Goal: Information Seeking & Learning: Find contact information

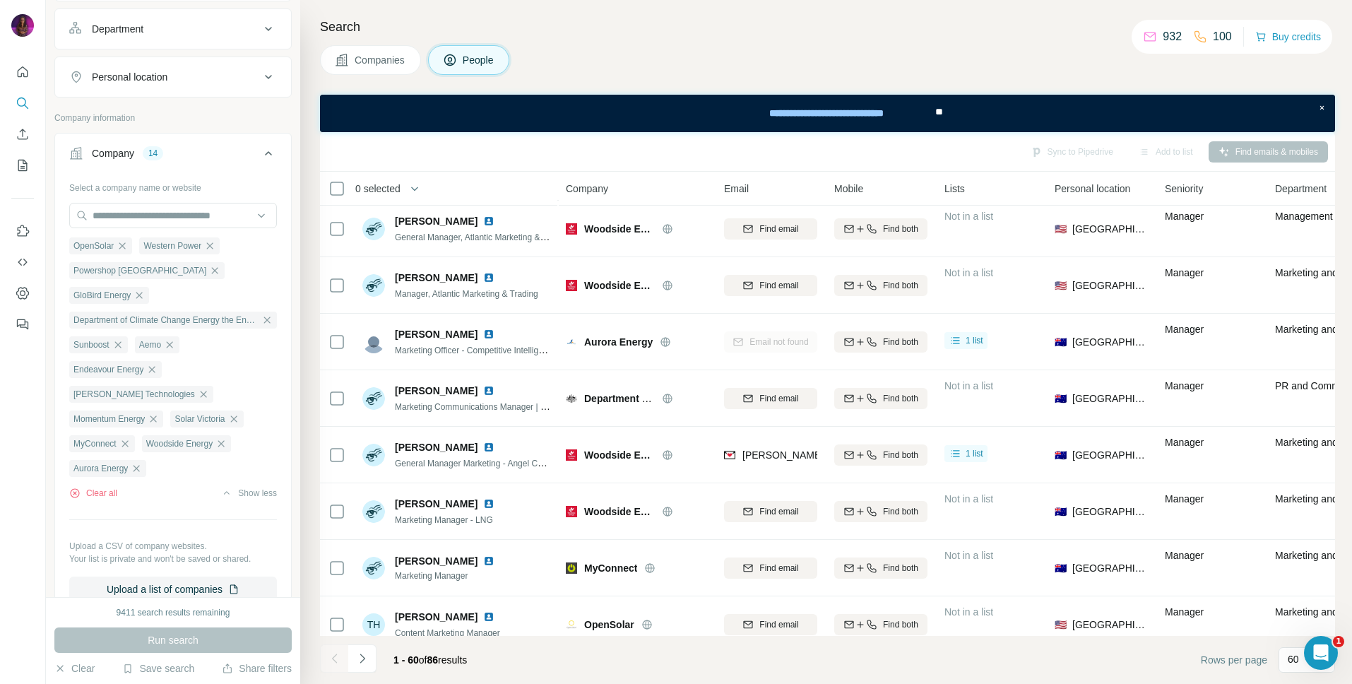
scroll to position [1991, 0]
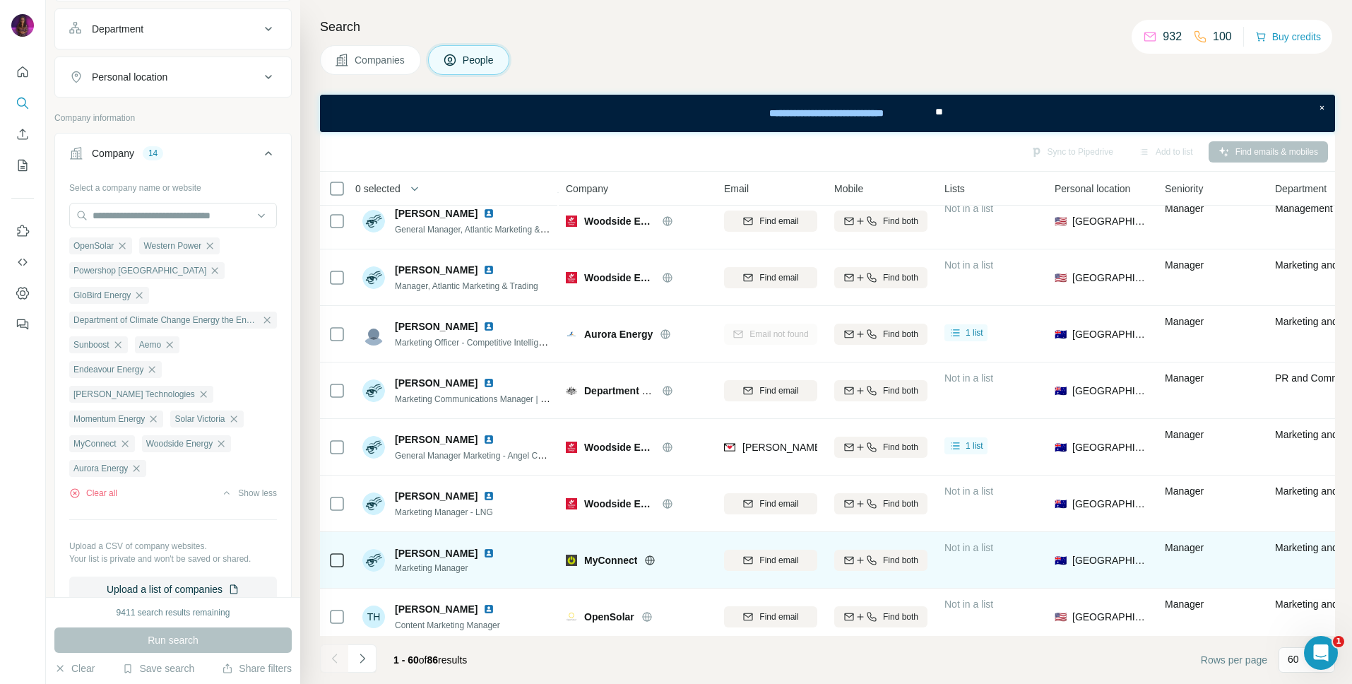
click at [784, 559] on span "Find email" at bounding box center [779, 560] width 39 height 13
click at [779, 560] on span "[PERSON_NAME][EMAIL_ADDRESS][DOMAIN_NAME]" at bounding box center [867, 560] width 249 height 11
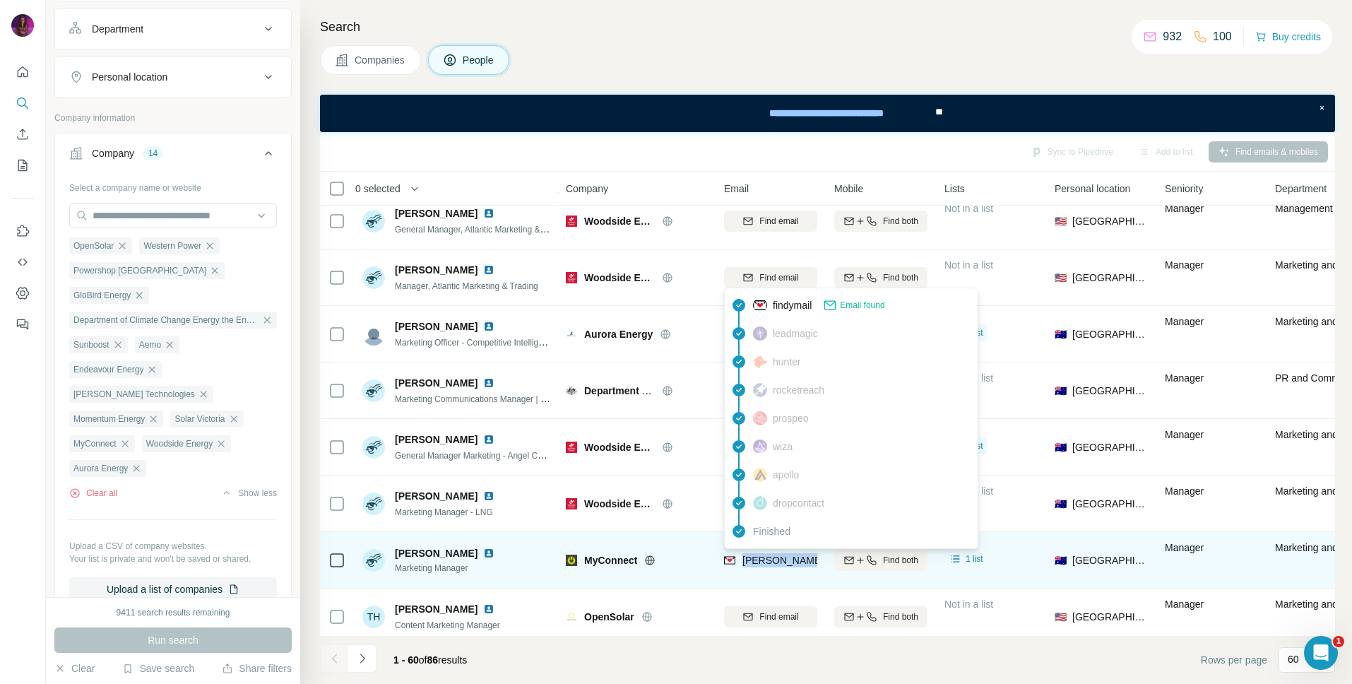
click at [779, 560] on span "[PERSON_NAME][EMAIL_ADDRESS][DOMAIN_NAME]" at bounding box center [867, 560] width 249 height 11
copy tr "[PERSON_NAME][EMAIL_ADDRESS][DOMAIN_NAME]"
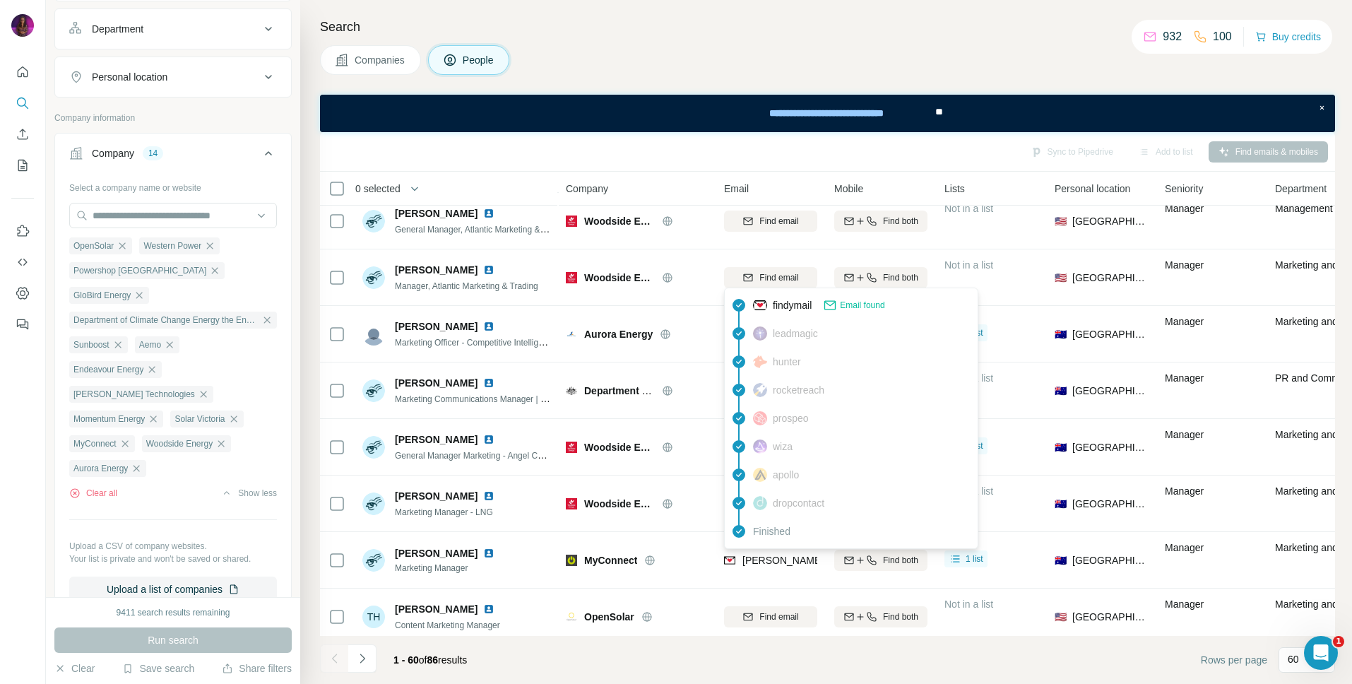
scroll to position [2548, 0]
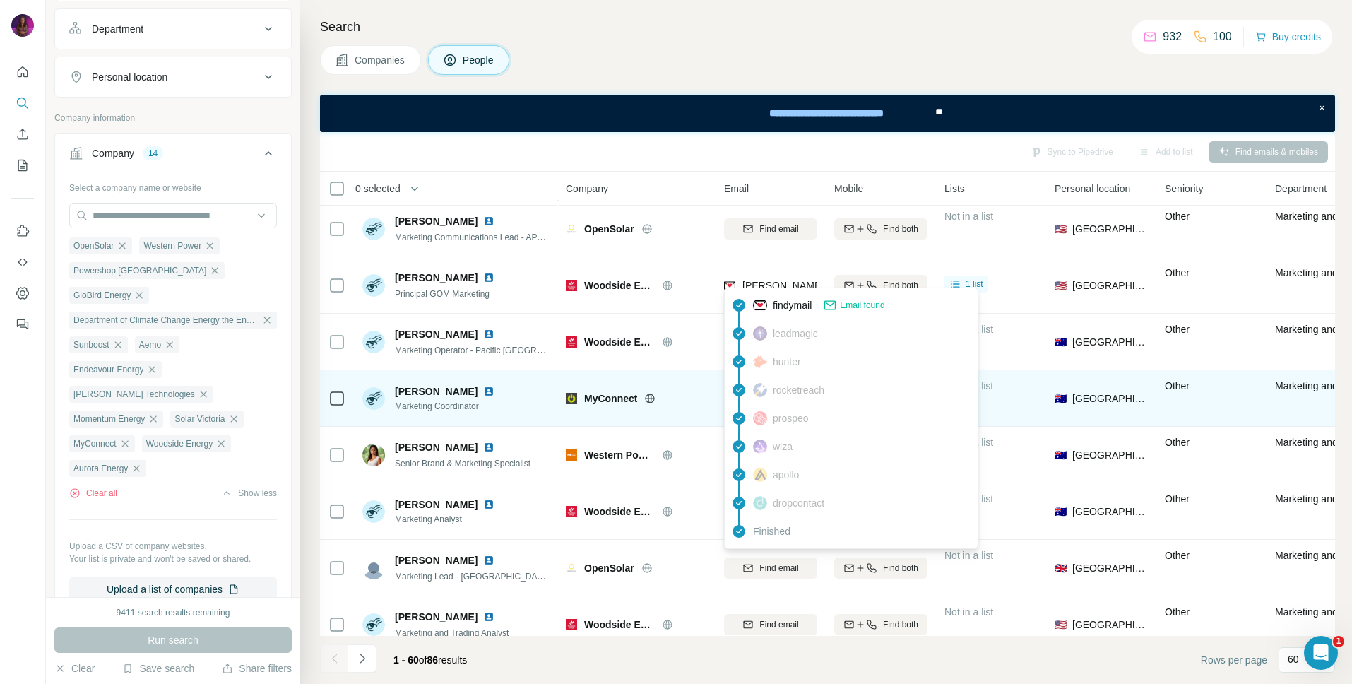
click at [696, 401] on div "MyConnect" at bounding box center [645, 398] width 123 height 14
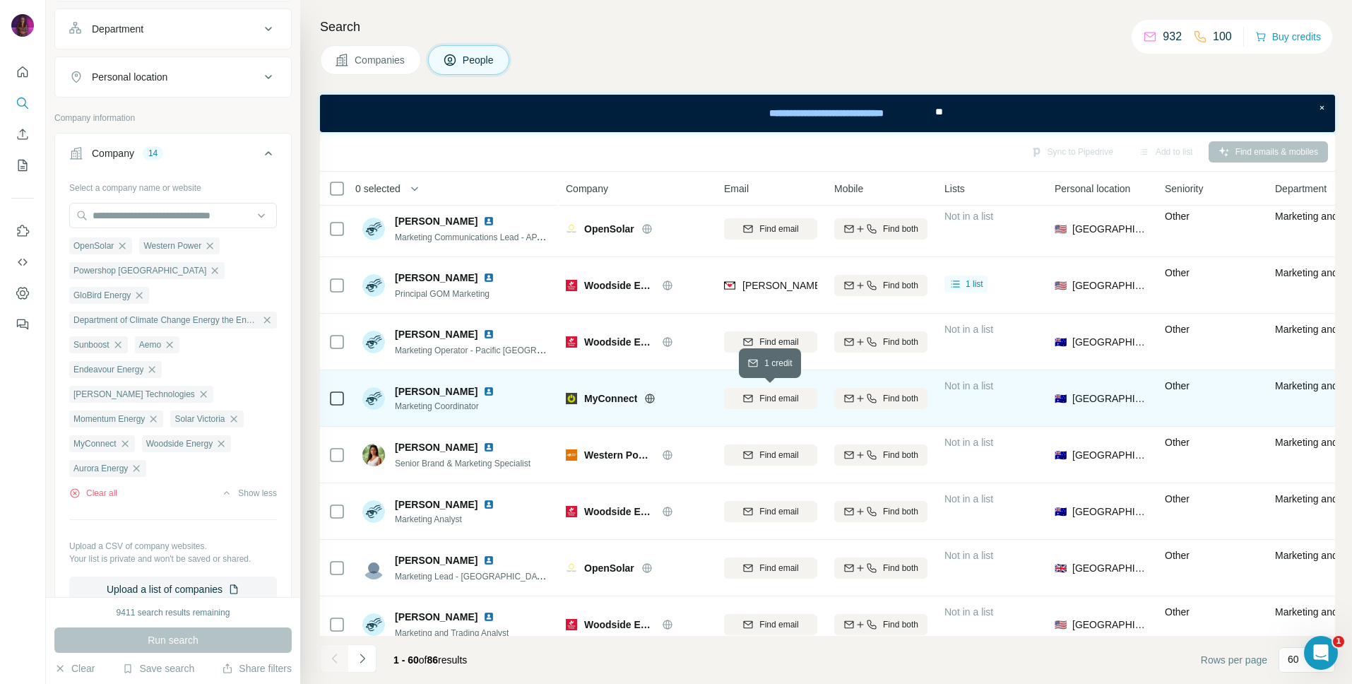
click at [776, 392] on span "Find email" at bounding box center [779, 398] width 39 height 13
click at [763, 397] on span "Find email" at bounding box center [779, 398] width 39 height 13
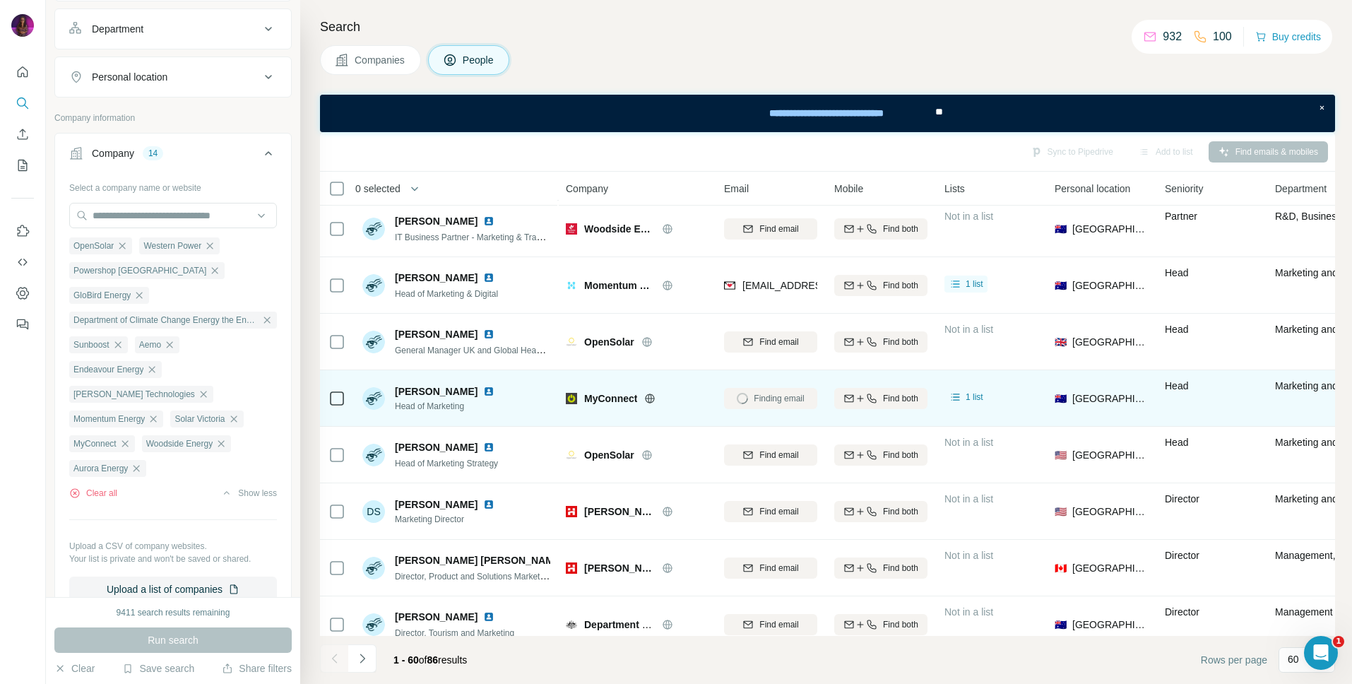
click at [653, 398] on icon at bounding box center [649, 398] width 11 height 11
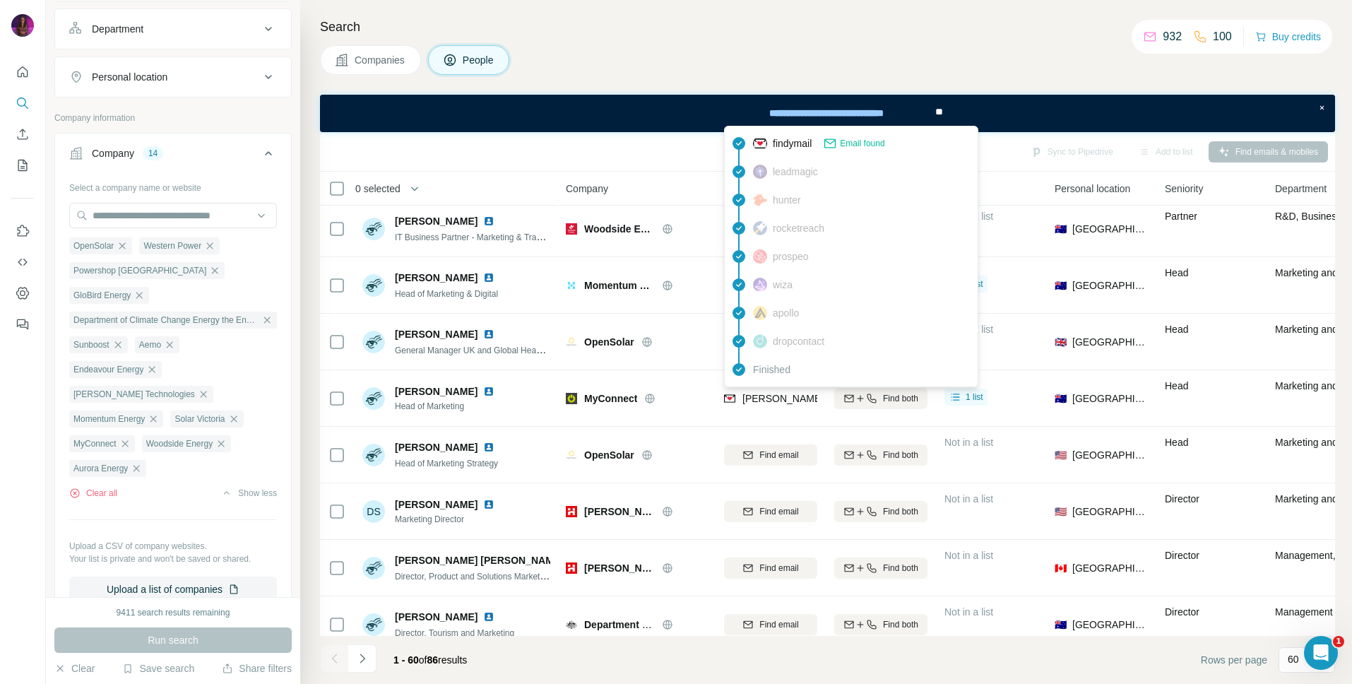
click at [771, 397] on span "[PERSON_NAME][EMAIL_ADDRESS][DOMAIN_NAME]" at bounding box center [867, 398] width 249 height 11
copy tr "[PERSON_NAME][EMAIL_ADDRESS][DOMAIN_NAME]"
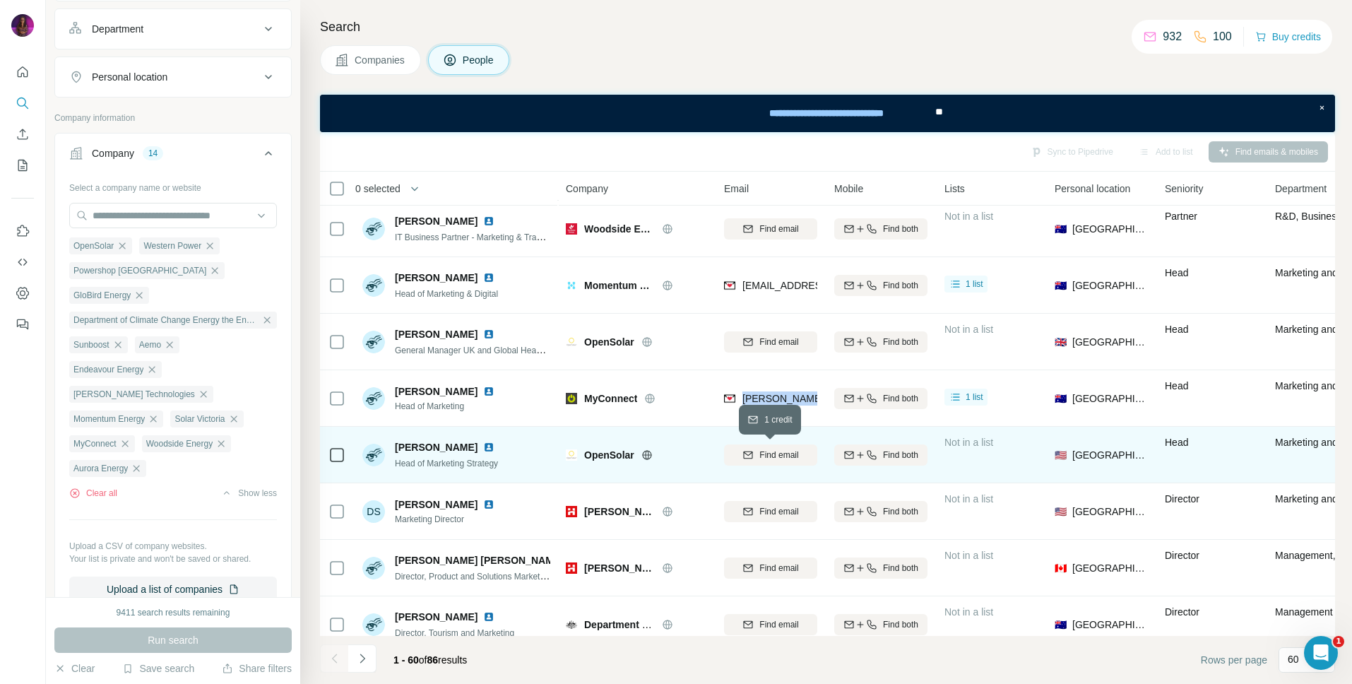
click at [764, 450] on span "Find email" at bounding box center [779, 455] width 39 height 13
click at [764, 456] on div "Finding email" at bounding box center [770, 454] width 93 height 39
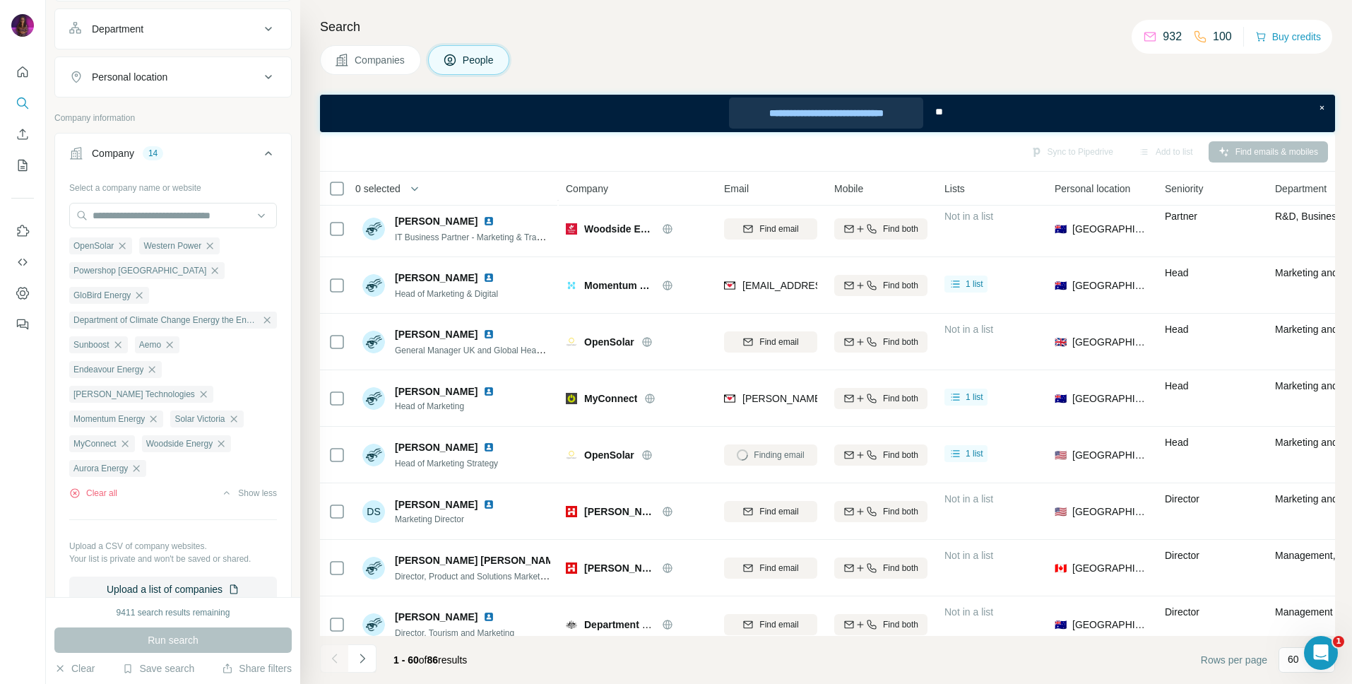
scroll to position [2209, 0]
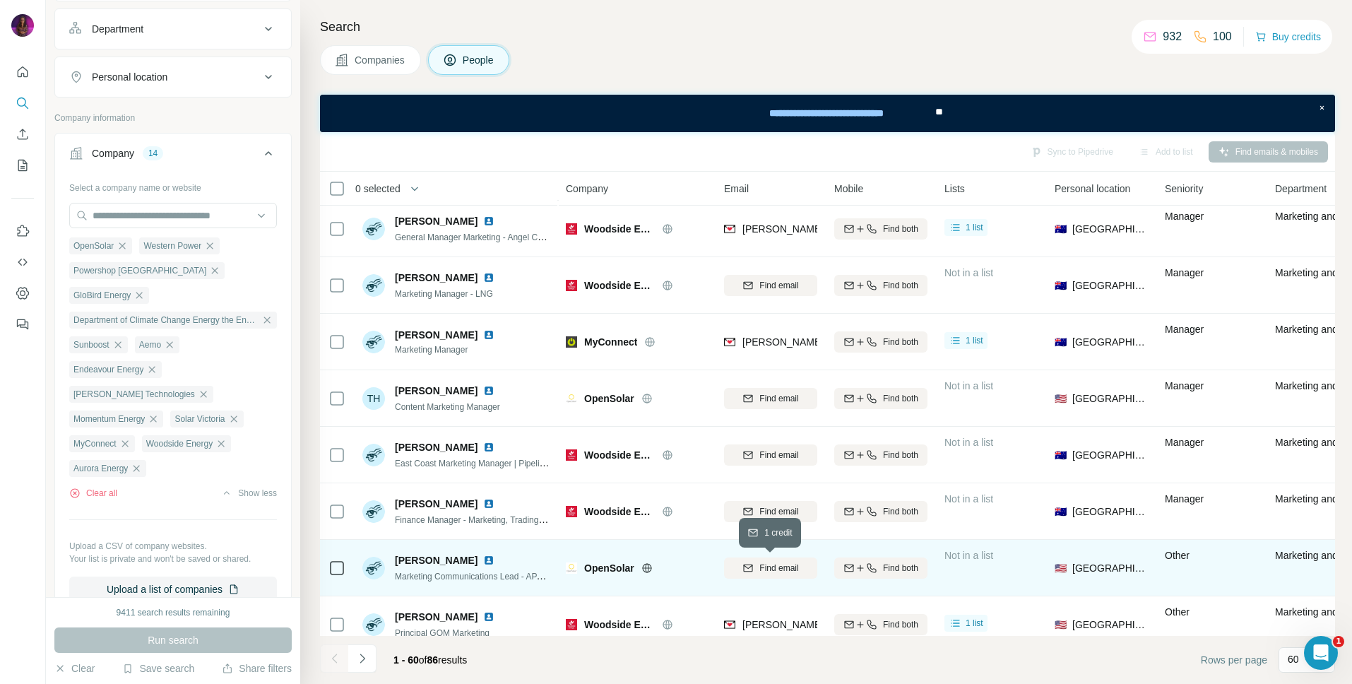
click at [782, 563] on span "Find email" at bounding box center [779, 568] width 39 height 13
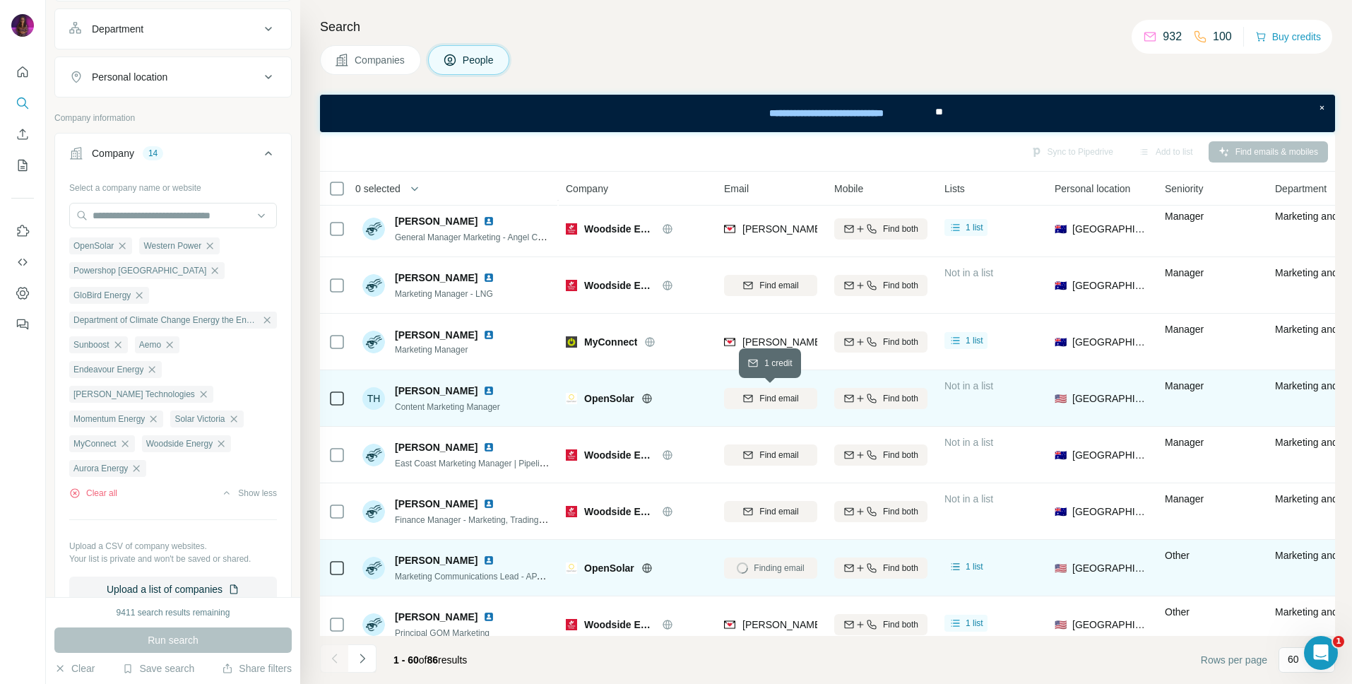
click at [769, 398] on span "Find email" at bounding box center [779, 398] width 39 height 13
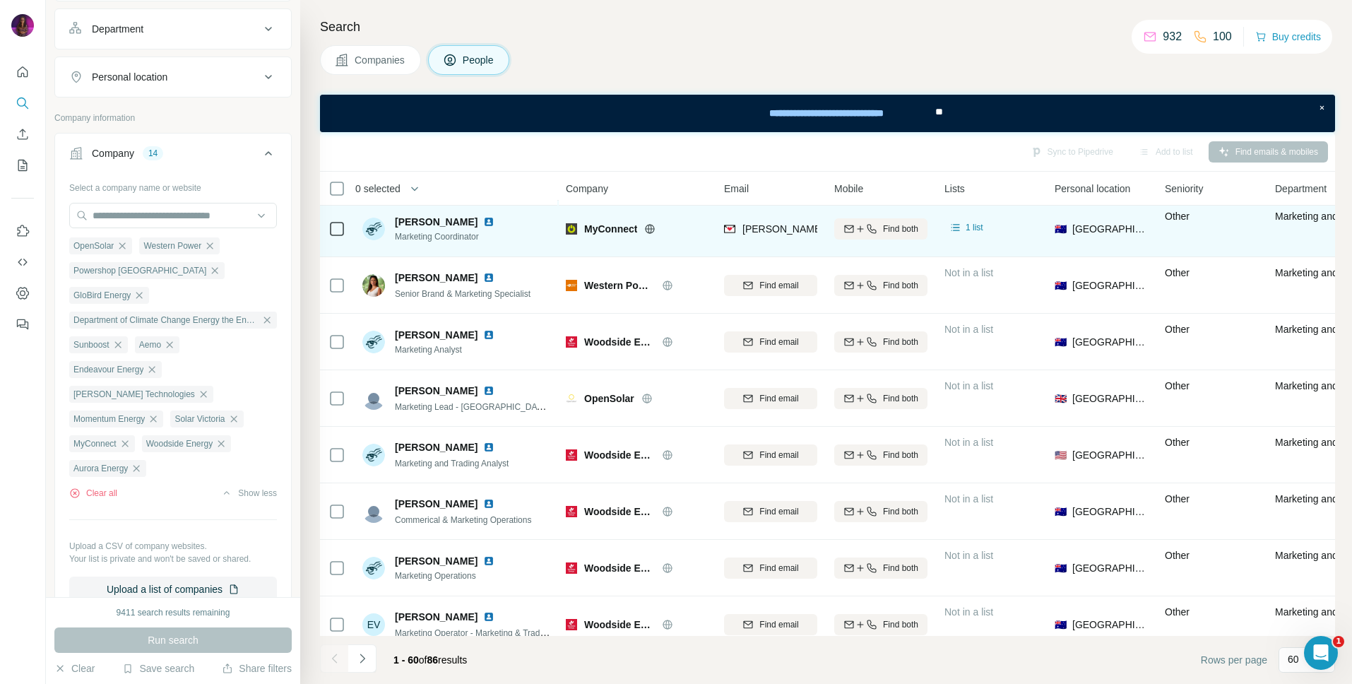
scroll to position [61, 0]
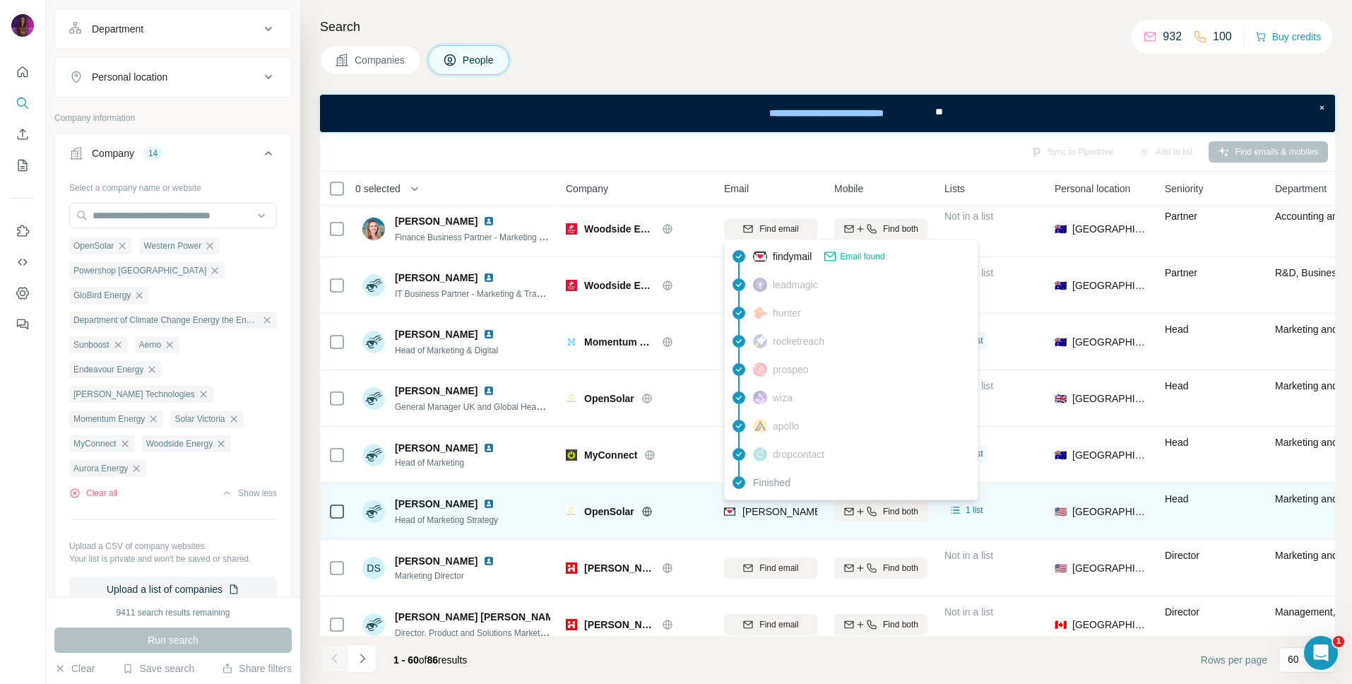
click at [767, 514] on span "[PERSON_NAME][EMAIL_ADDRESS][DOMAIN_NAME]" at bounding box center [867, 511] width 249 height 11
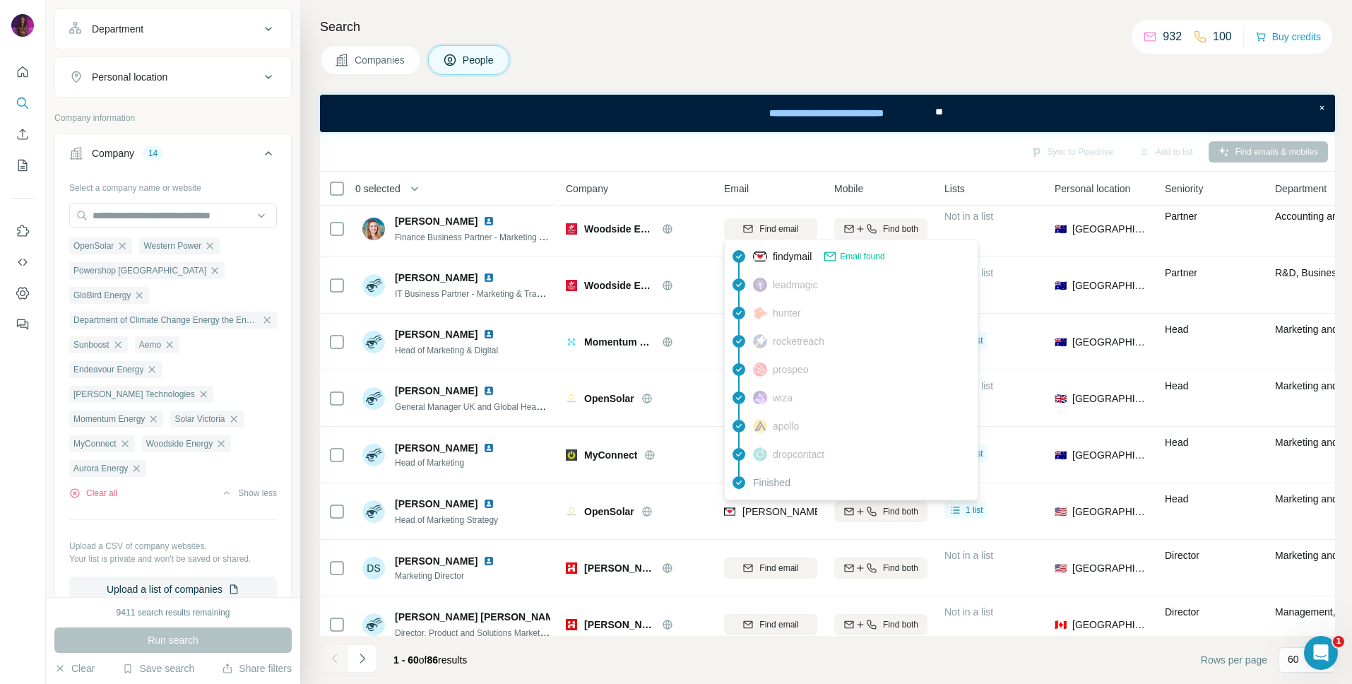
click at [592, 61] on div "Companies People" at bounding box center [827, 60] width 1015 height 30
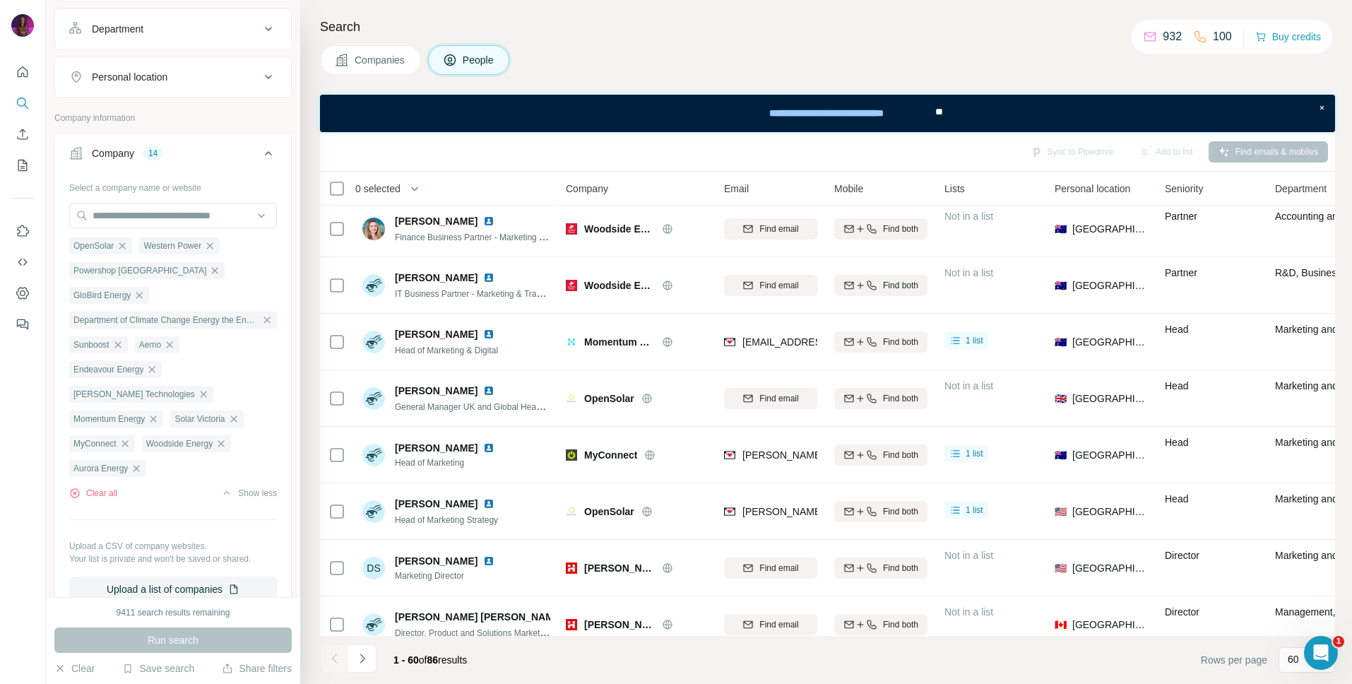
scroll to position [2209, 0]
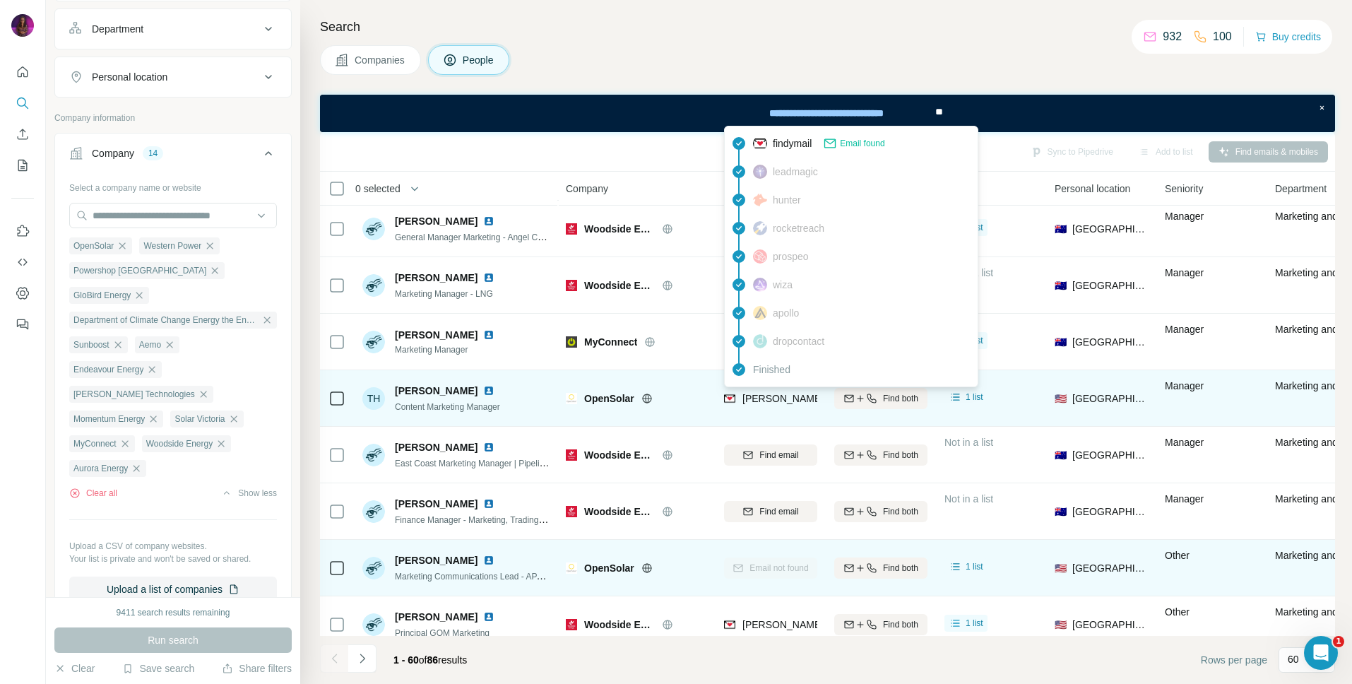
click at [769, 395] on span "[PERSON_NAME][EMAIL_ADDRESS][DOMAIN_NAME]" at bounding box center [867, 398] width 249 height 11
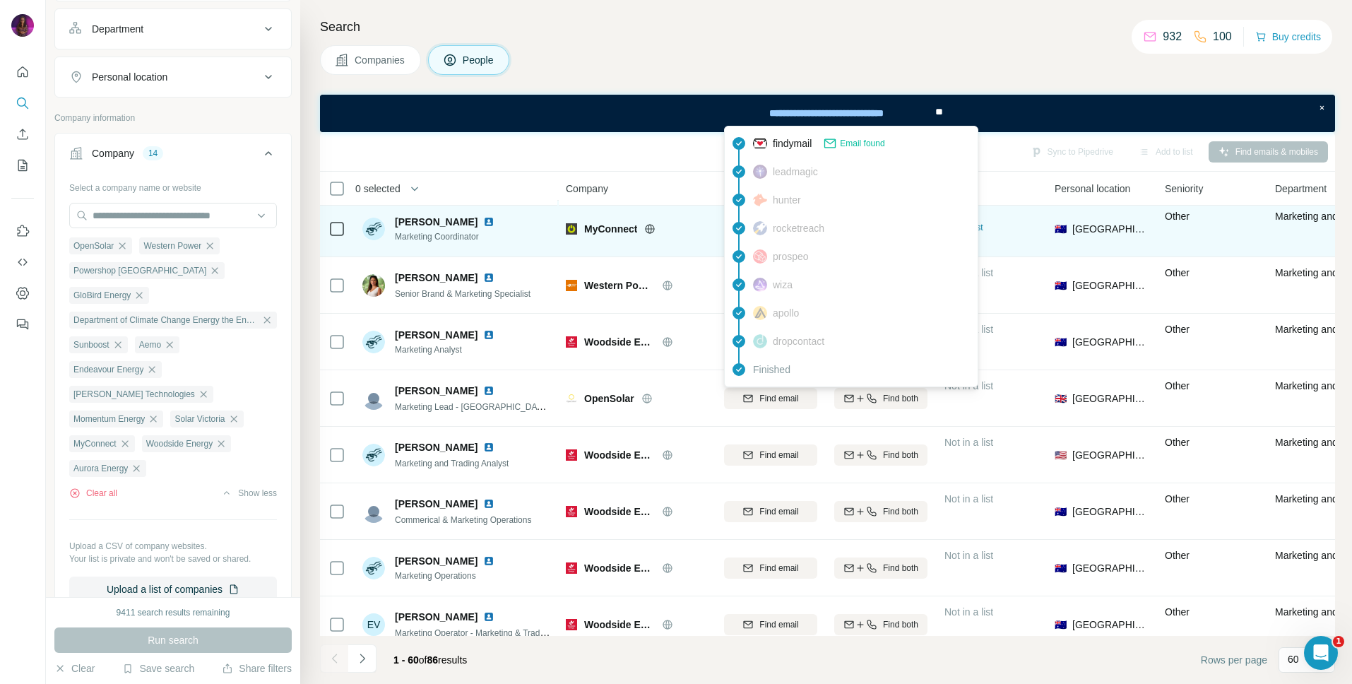
scroll to position [61, 0]
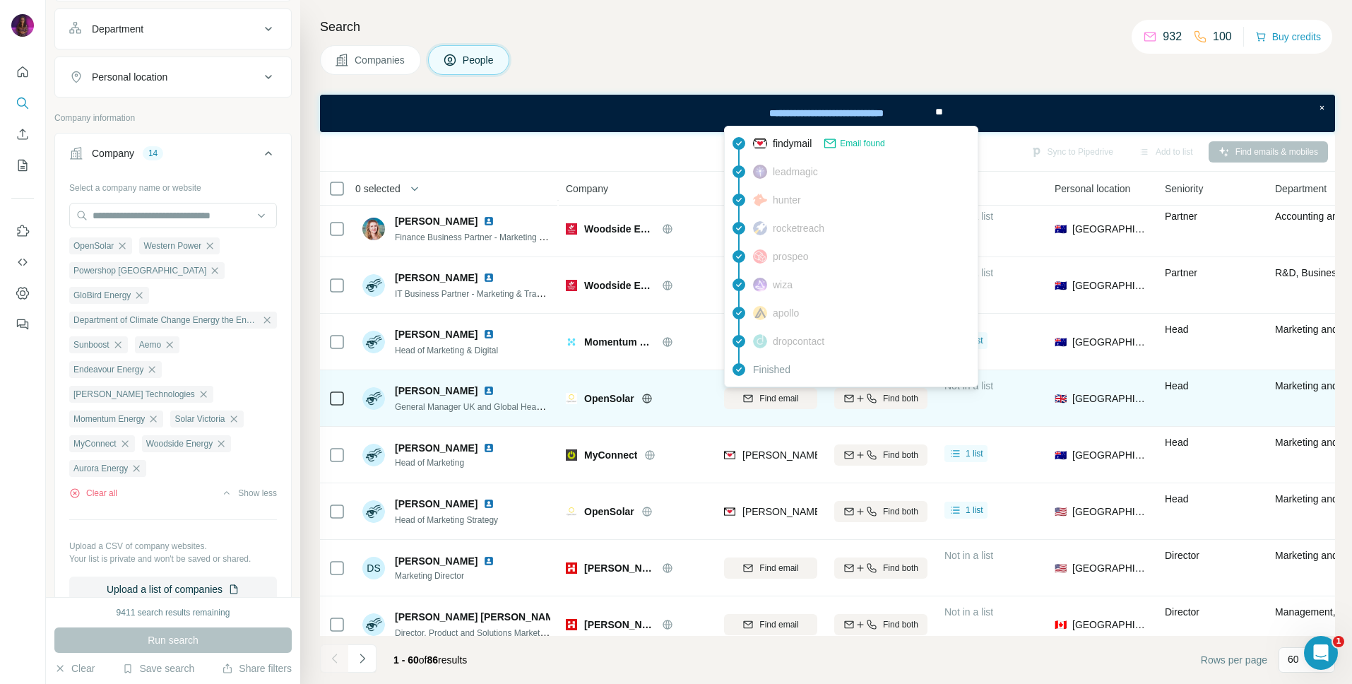
click at [647, 399] on icon at bounding box center [647, 398] width 11 height 11
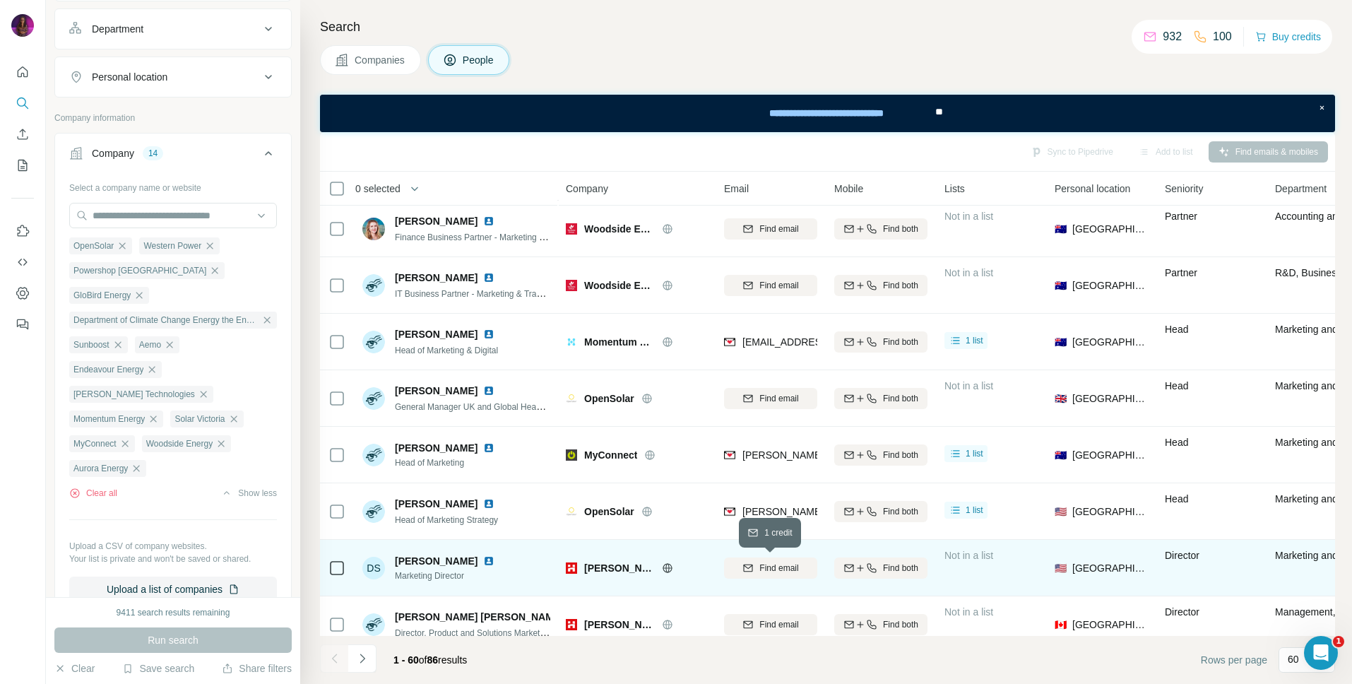
click at [781, 572] on span "Find email" at bounding box center [779, 568] width 39 height 13
click at [669, 569] on icon at bounding box center [667, 567] width 11 height 11
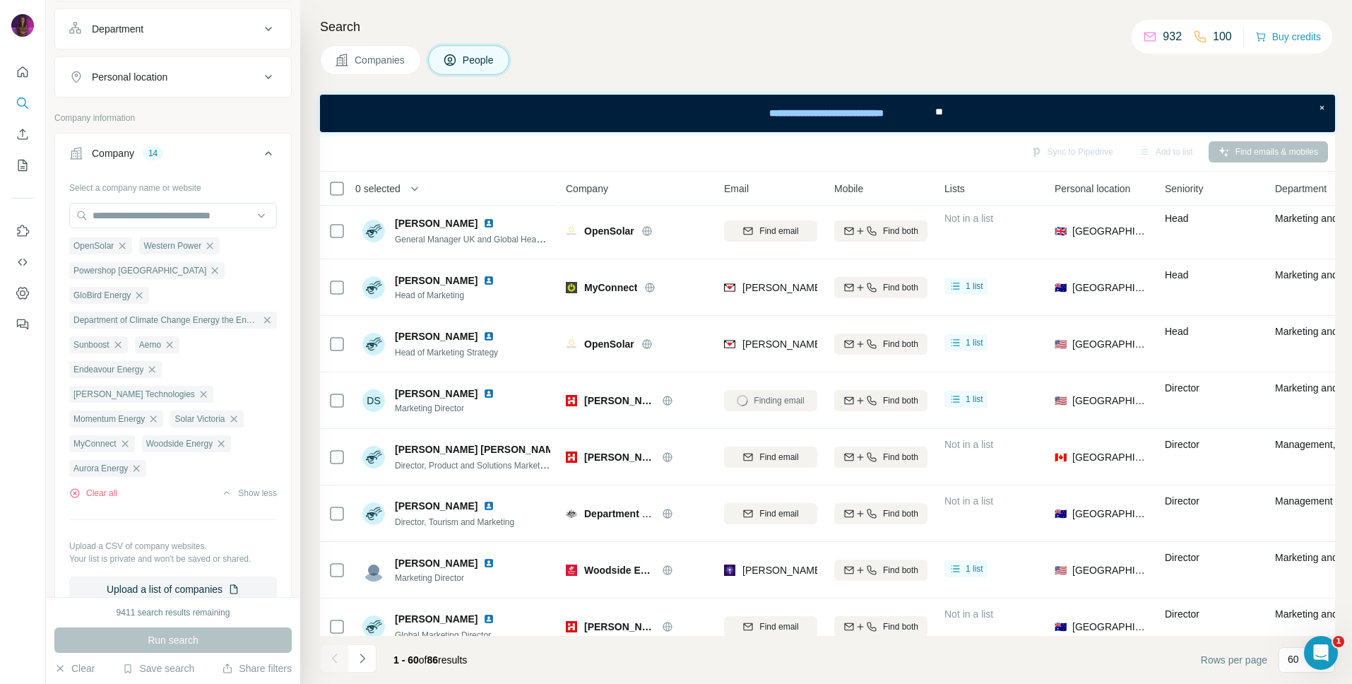
scroll to position [430, 0]
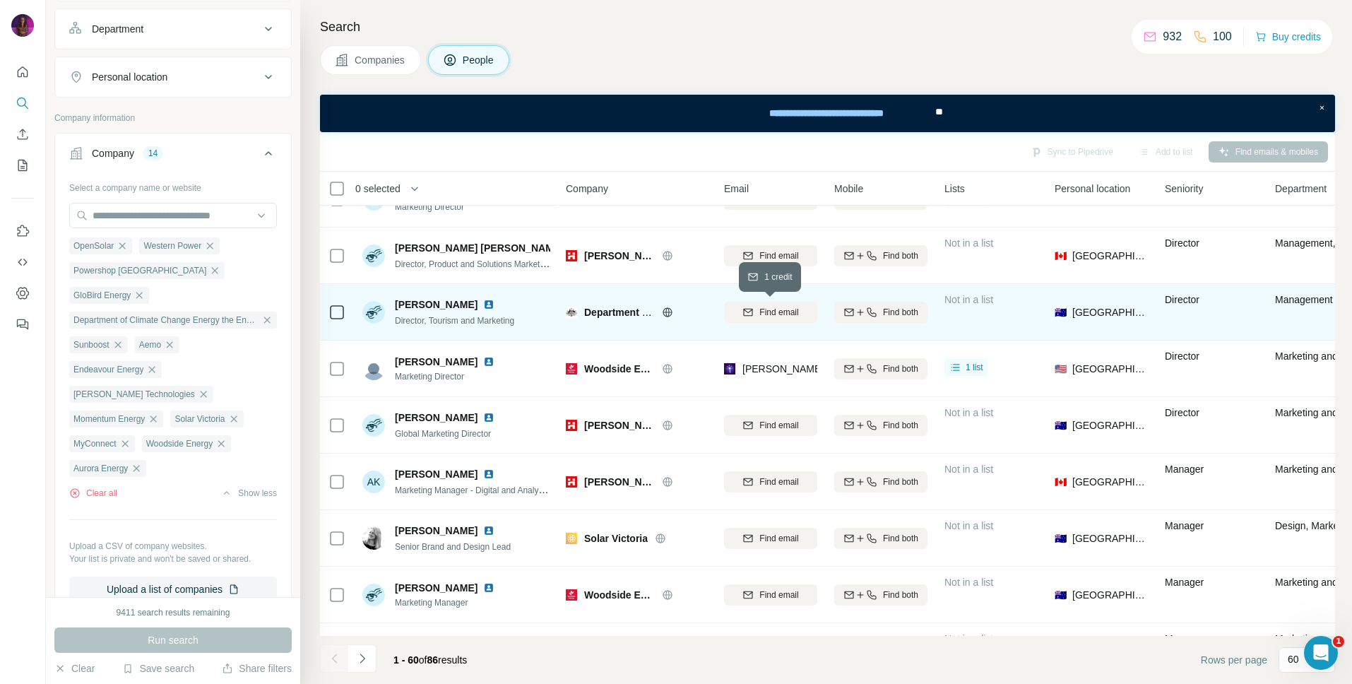
click at [750, 310] on icon "button" at bounding box center [748, 312] width 11 height 11
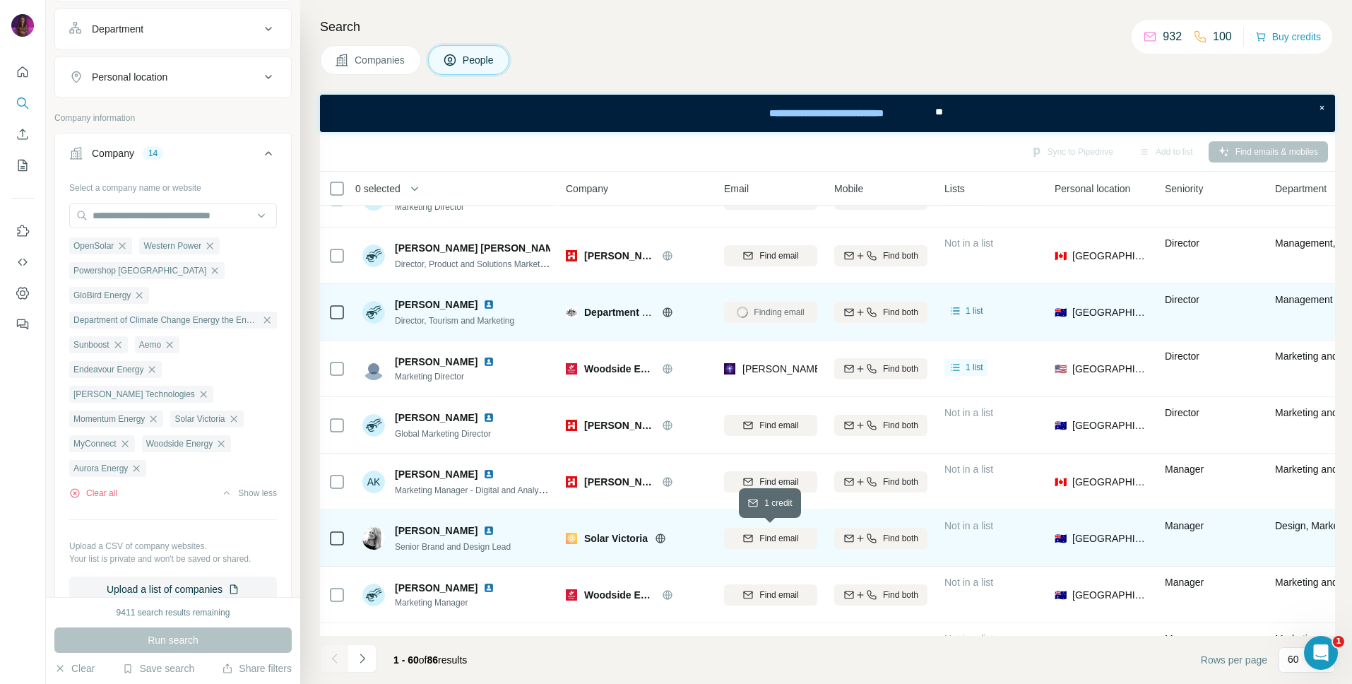
click at [788, 538] on span "Find email" at bounding box center [779, 538] width 39 height 13
click at [661, 540] on icon at bounding box center [660, 538] width 11 height 11
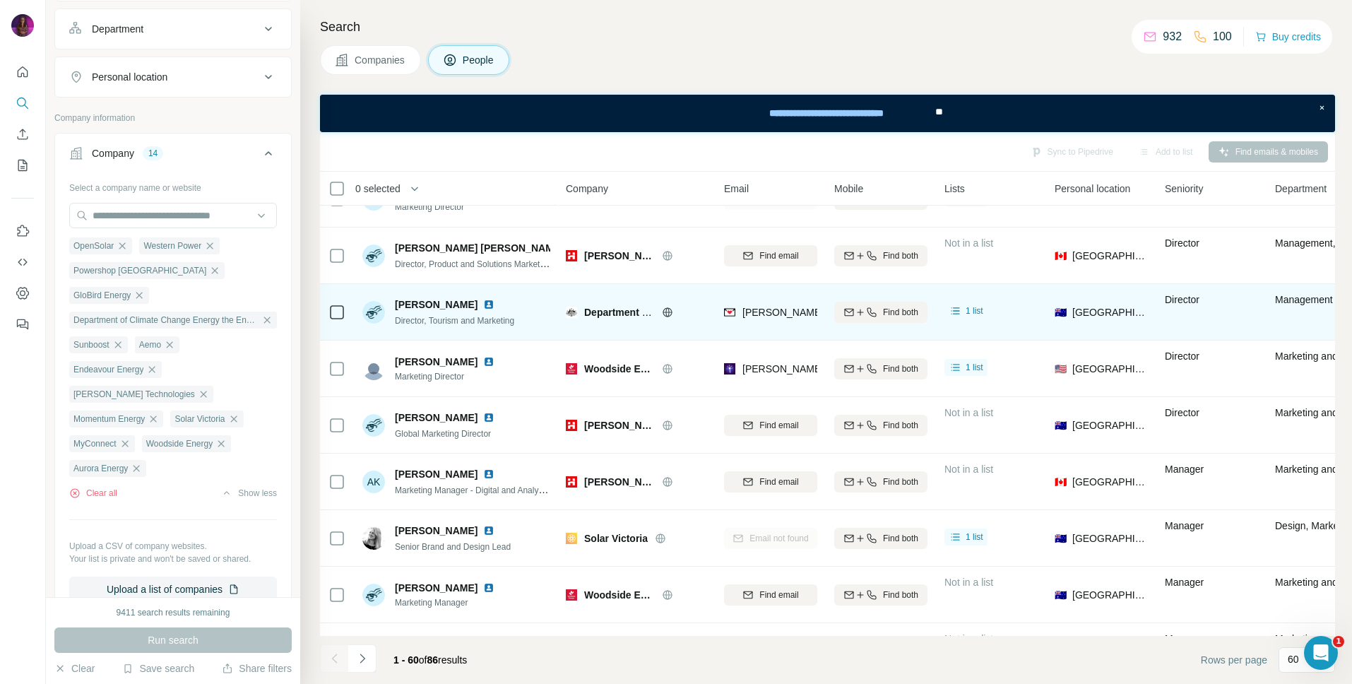
click at [651, 71] on div "Companies People" at bounding box center [827, 60] width 1015 height 30
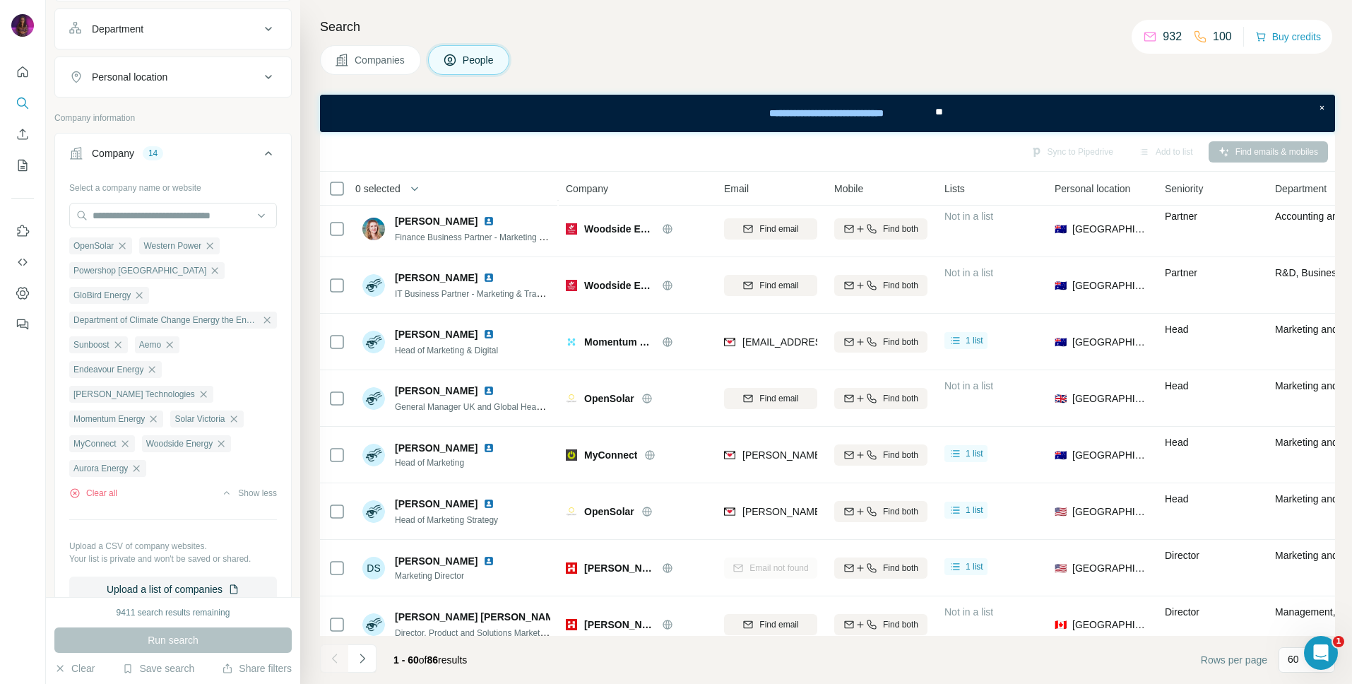
scroll to position [570, 0]
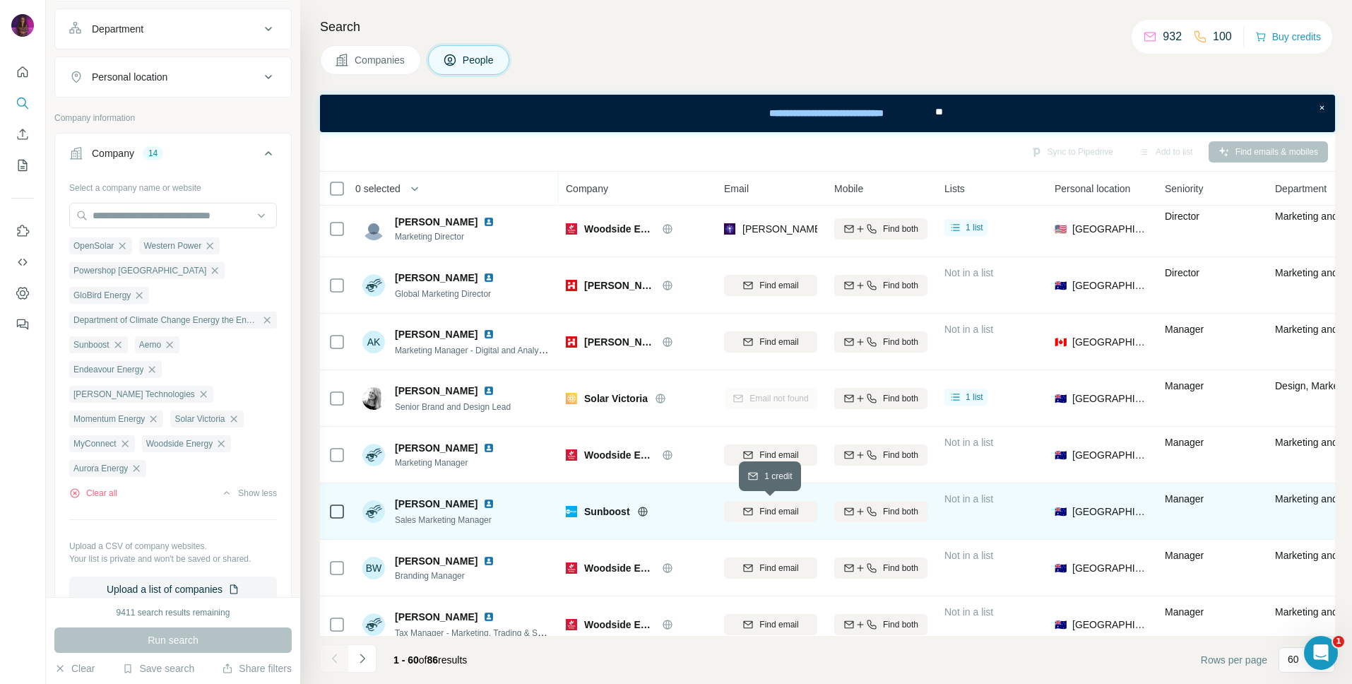
click at [787, 509] on span "Find email" at bounding box center [779, 511] width 39 height 13
click at [646, 514] on icon at bounding box center [642, 511] width 9 height 9
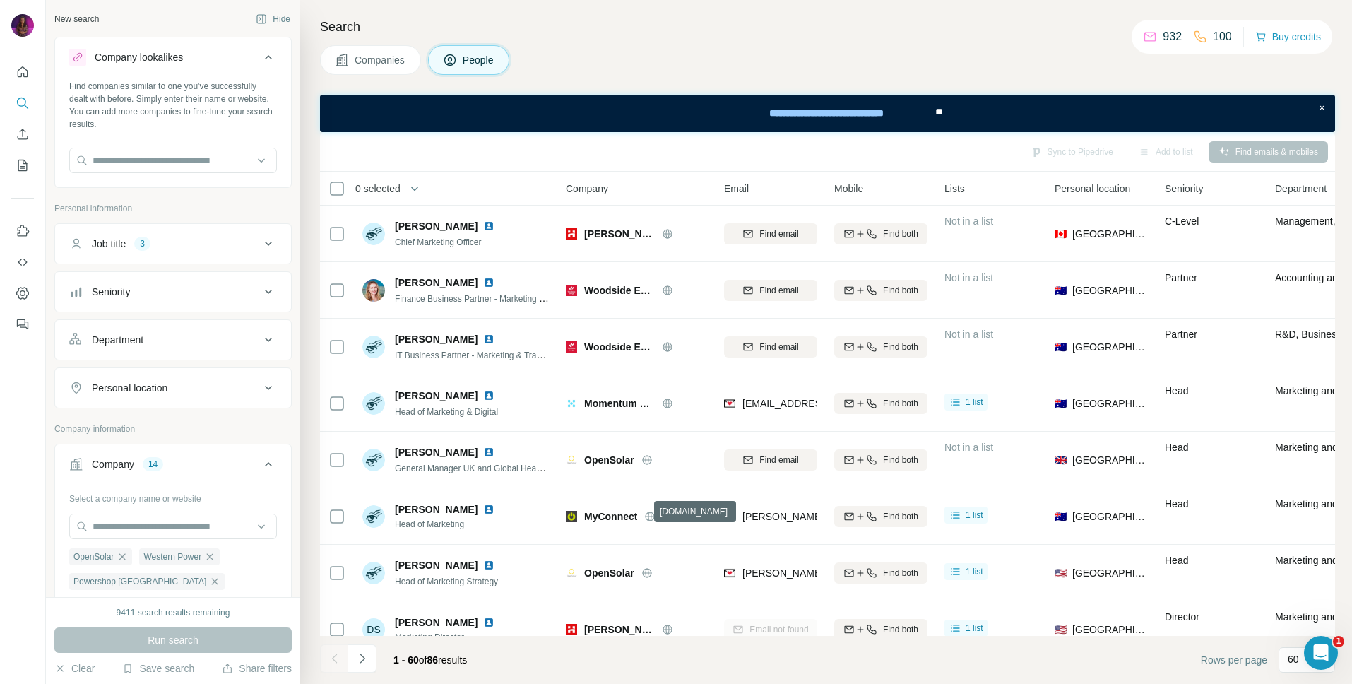
scroll to position [4972, 0]
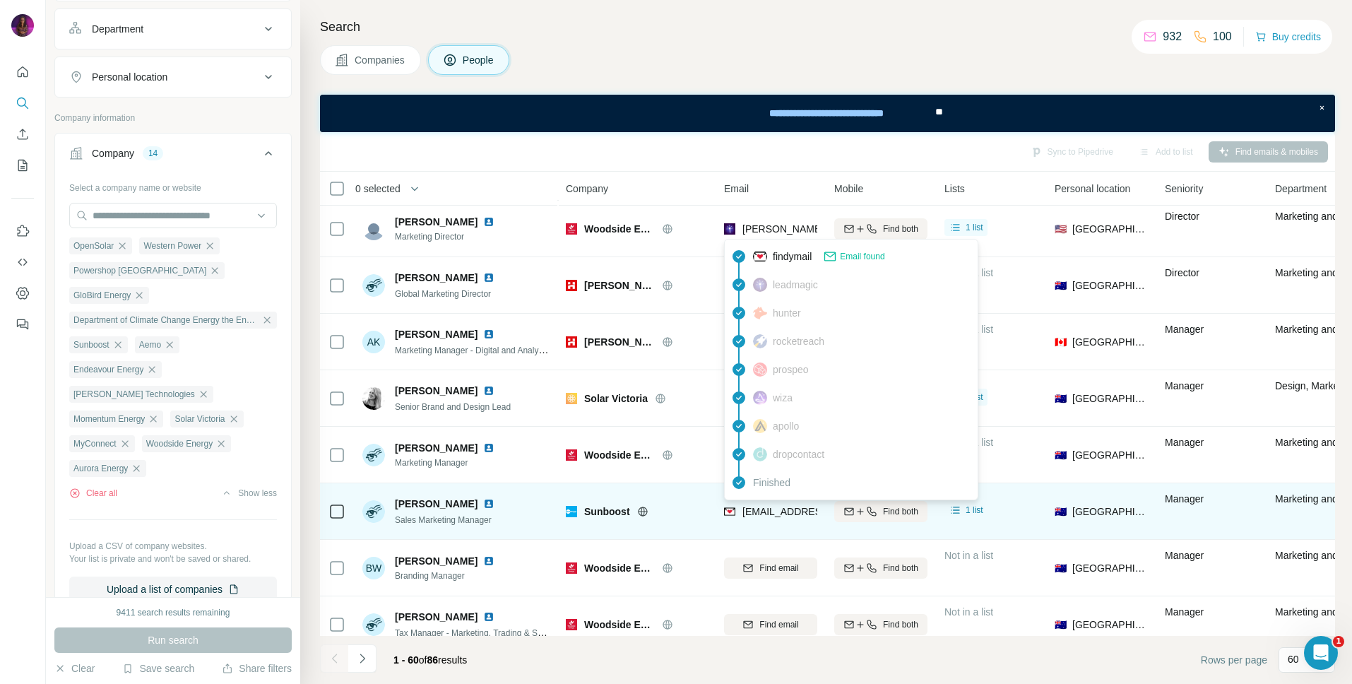
click at [780, 514] on span "[EMAIL_ADDRESS][DOMAIN_NAME]" at bounding box center [826, 511] width 167 height 11
copy tr "[EMAIL_ADDRESS][DOMAIN_NAME]"
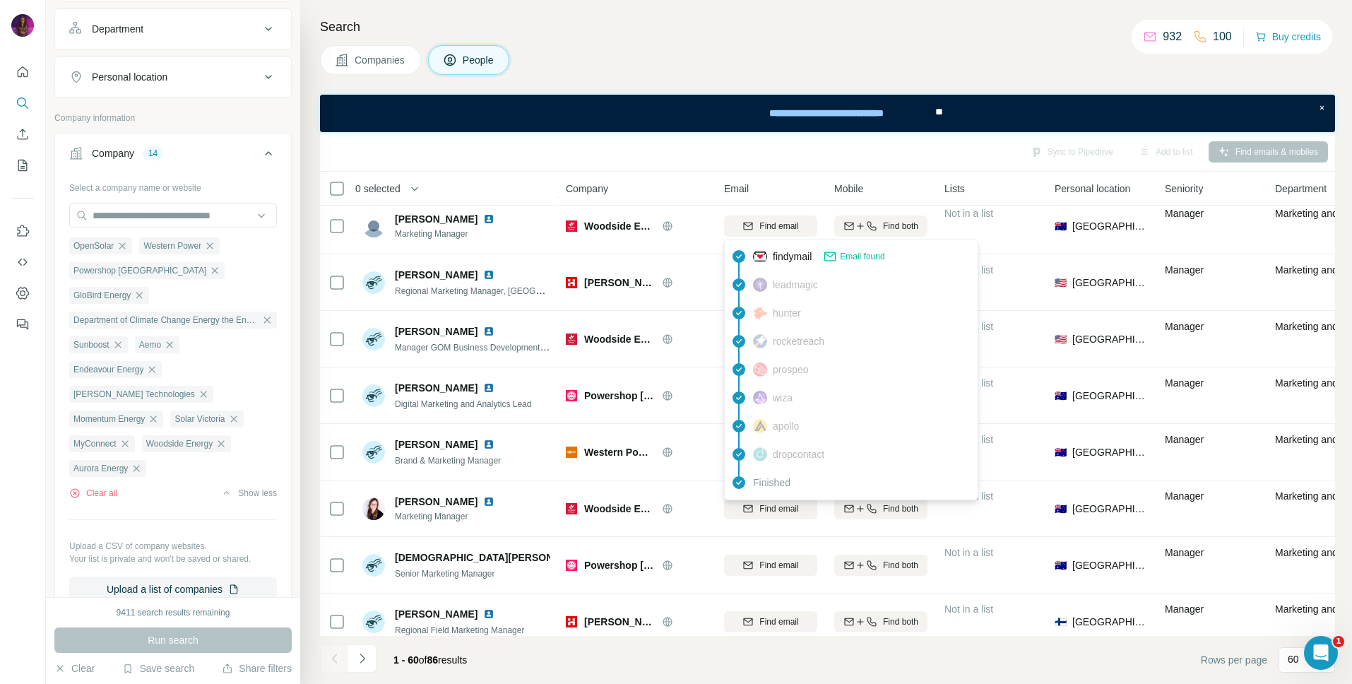
scroll to position [1123, 0]
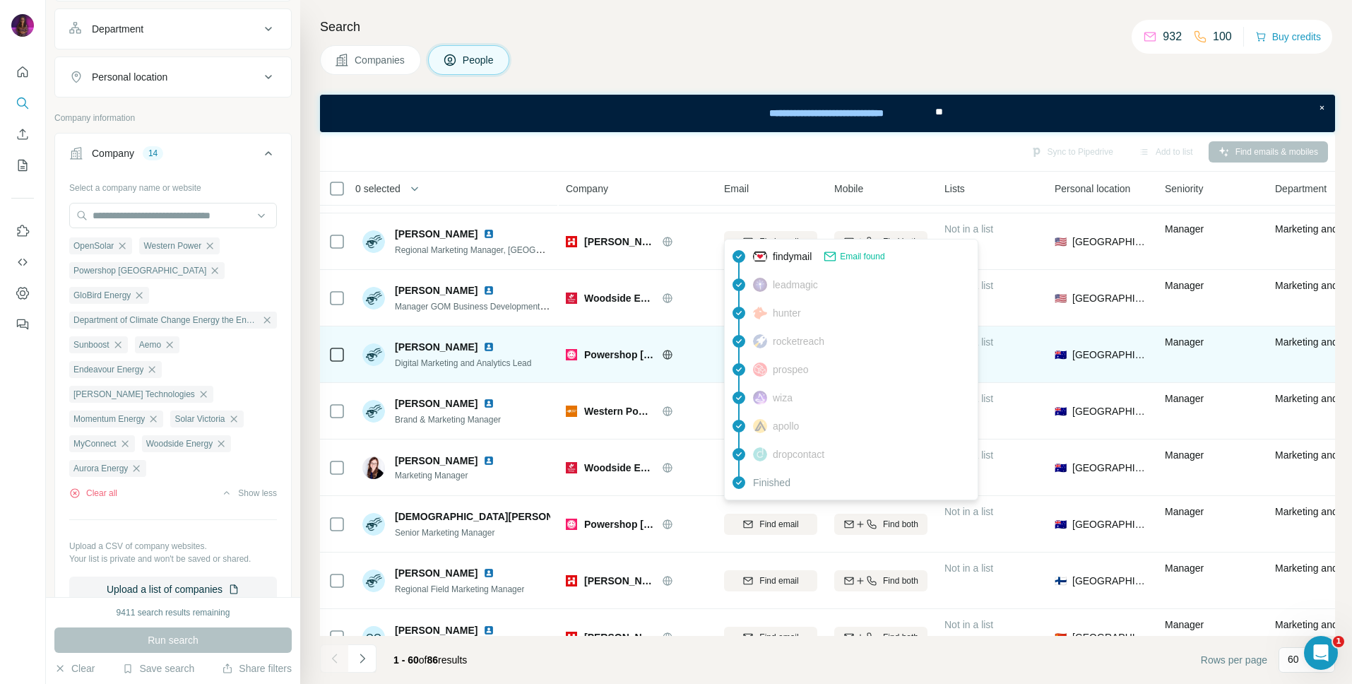
click at [510, 359] on span "Digital Marketing and Analytics Lead" at bounding box center [463, 363] width 136 height 10
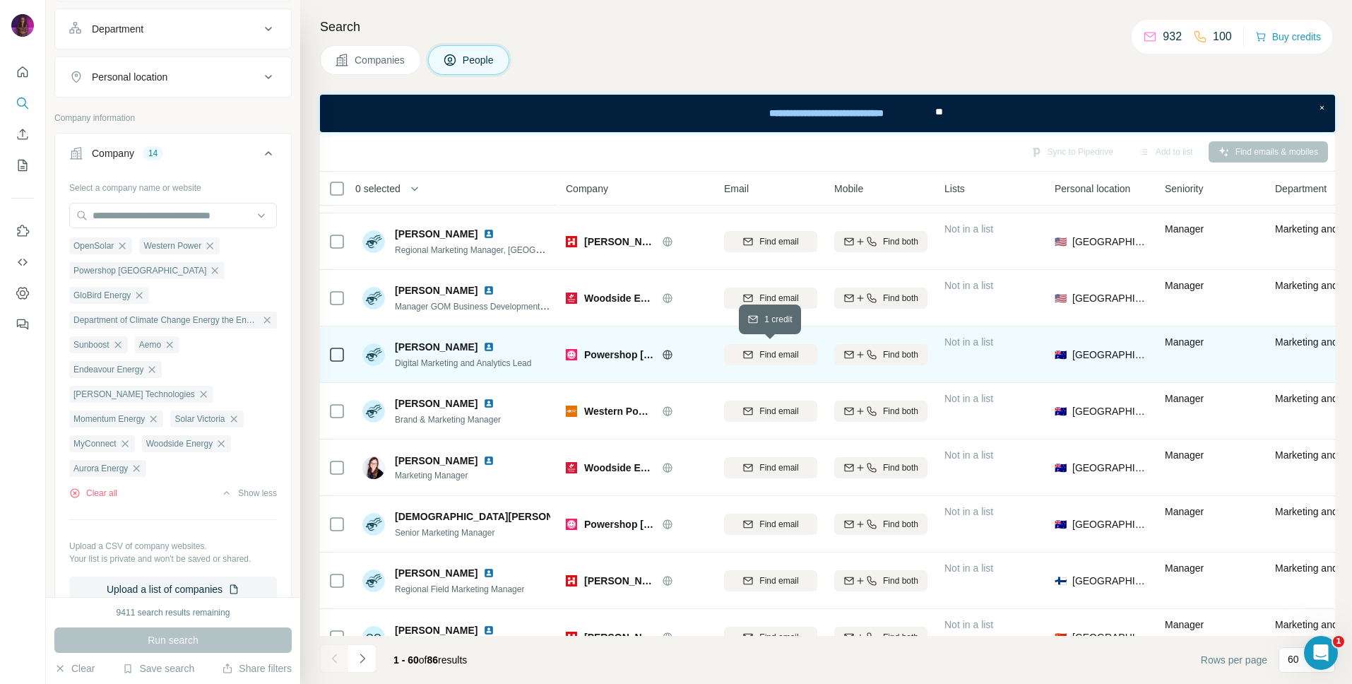
click at [771, 350] on span "Find email" at bounding box center [779, 354] width 39 height 13
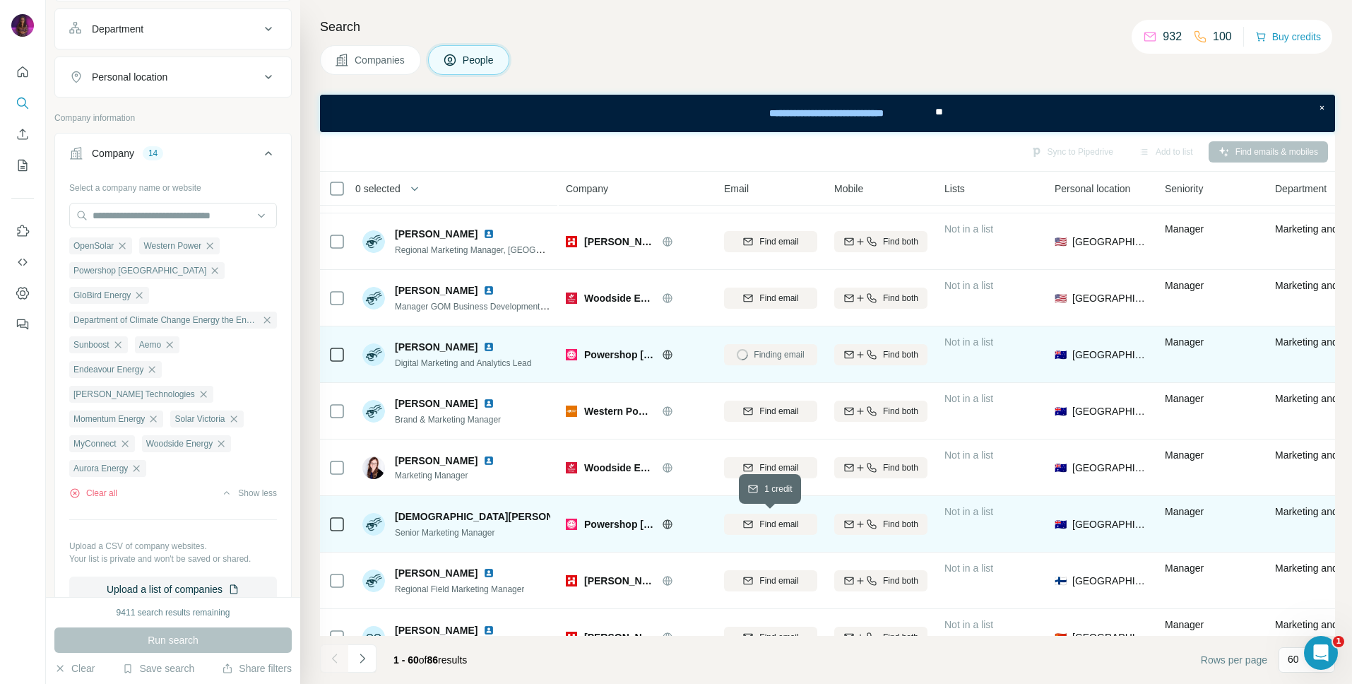
click at [780, 521] on span "Find email" at bounding box center [779, 524] width 39 height 13
click at [771, 356] on span "james.martin@powershop.com.au" at bounding box center [908, 354] width 331 height 11
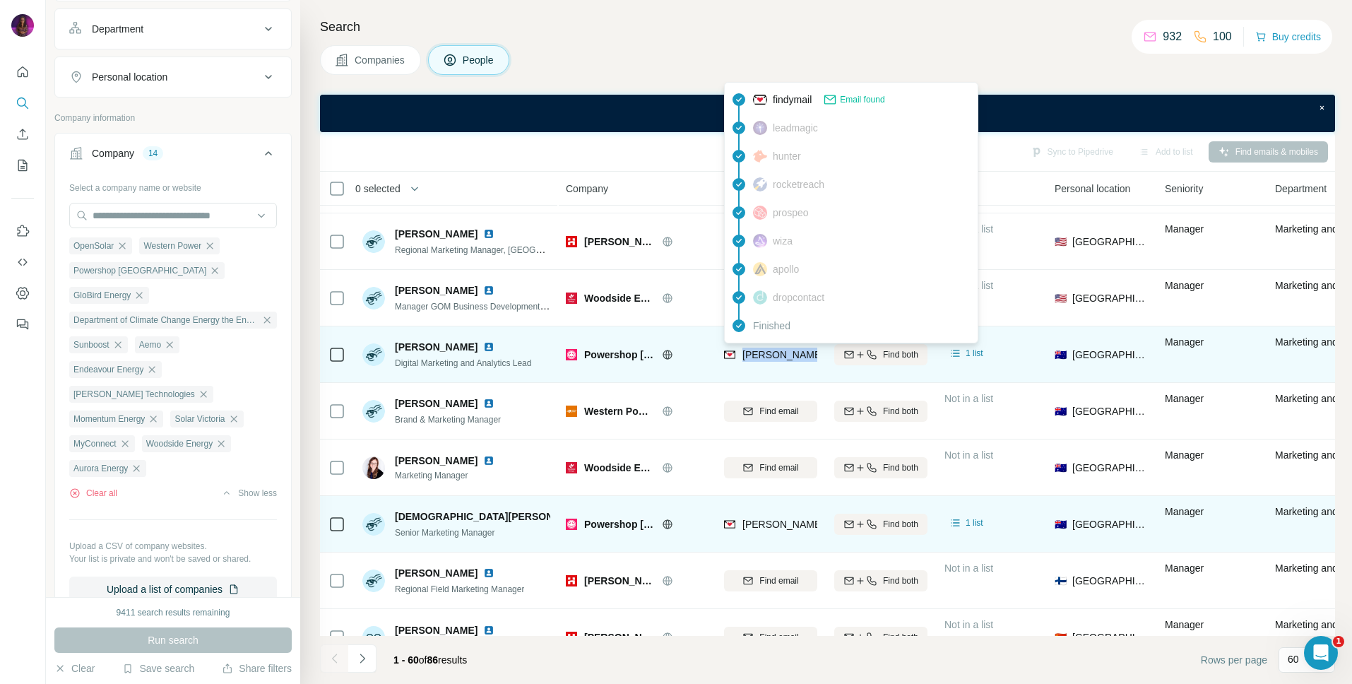
click at [771, 356] on span "james.martin@powershop.com.au" at bounding box center [908, 354] width 331 height 11
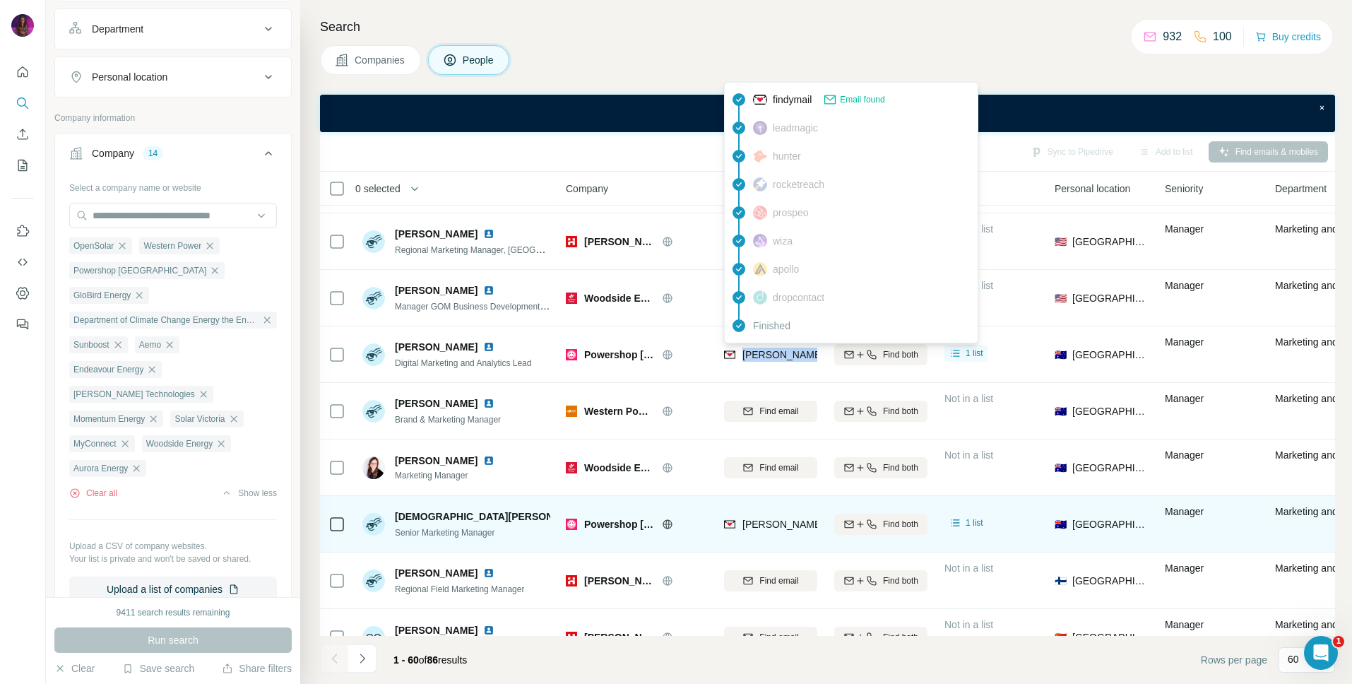
click at [781, 523] on span "kristen.goodgame@powershop.com.au" at bounding box center [908, 524] width 331 height 11
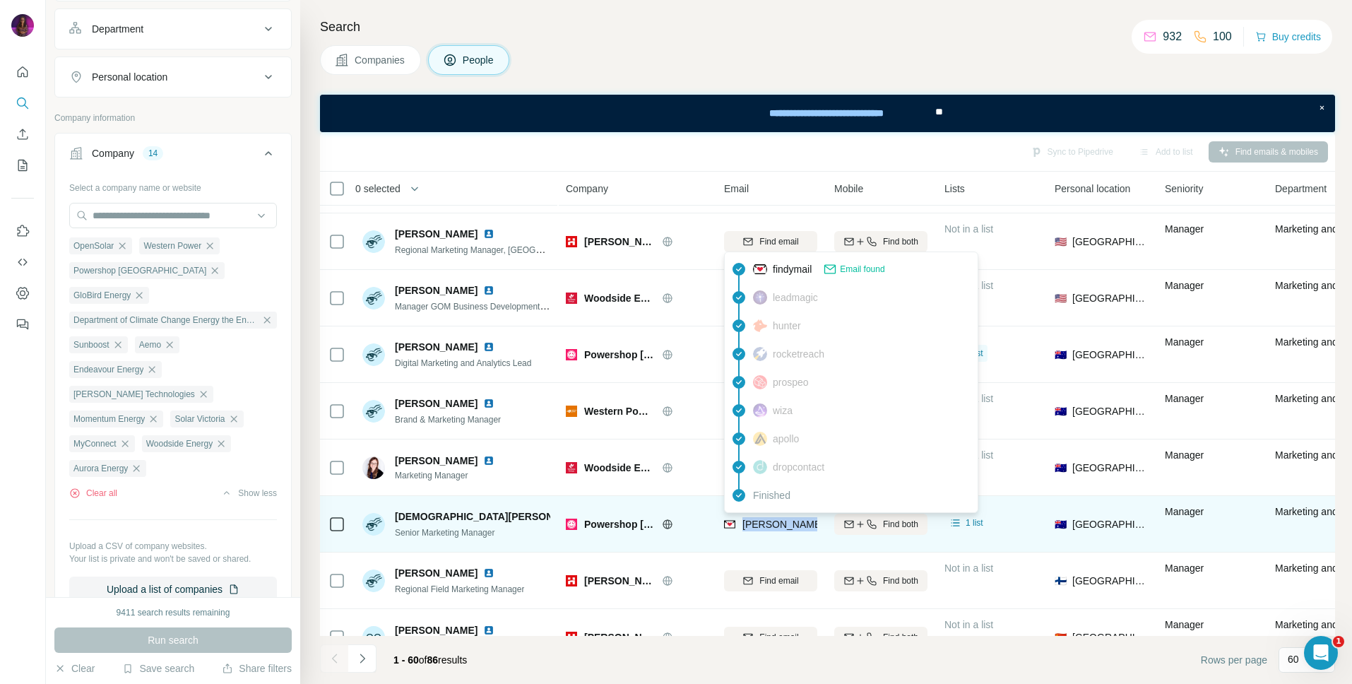
click at [781, 523] on span "kristen.goodgame@powershop.com.au" at bounding box center [908, 524] width 331 height 11
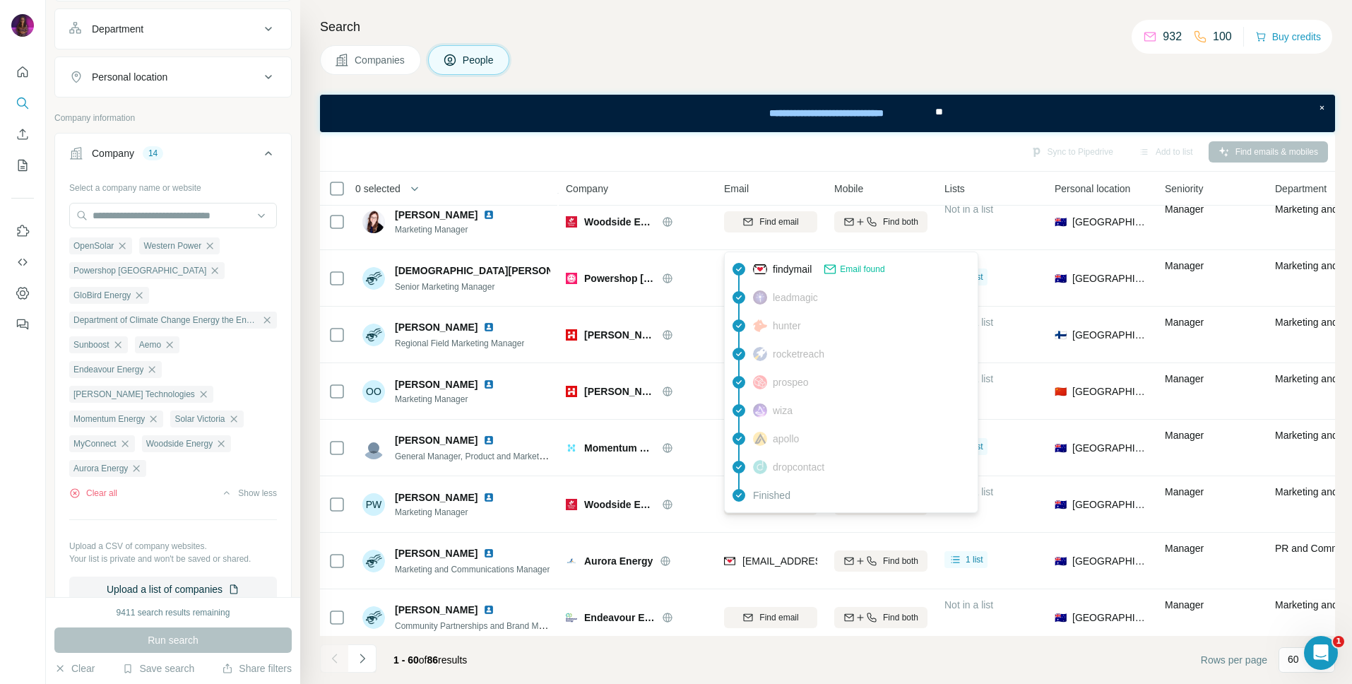
scroll to position [1395, 0]
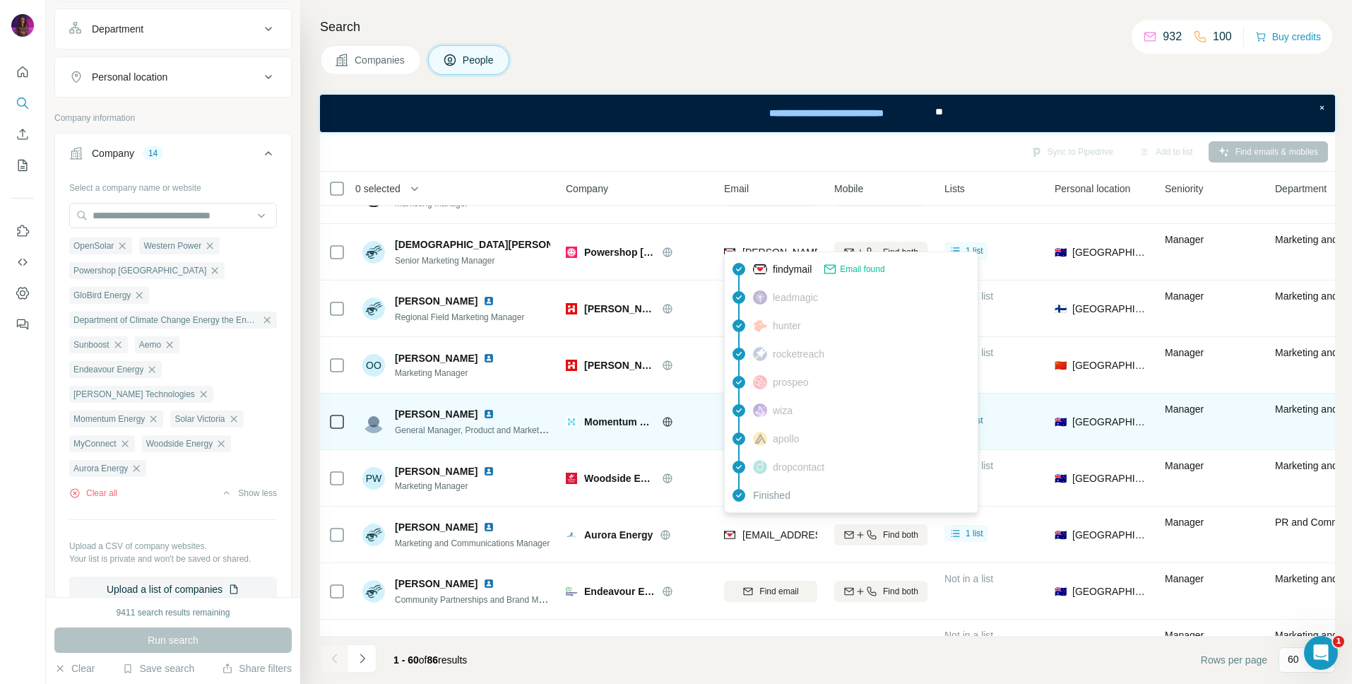
click at [667, 420] on icon at bounding box center [667, 421] width 11 height 11
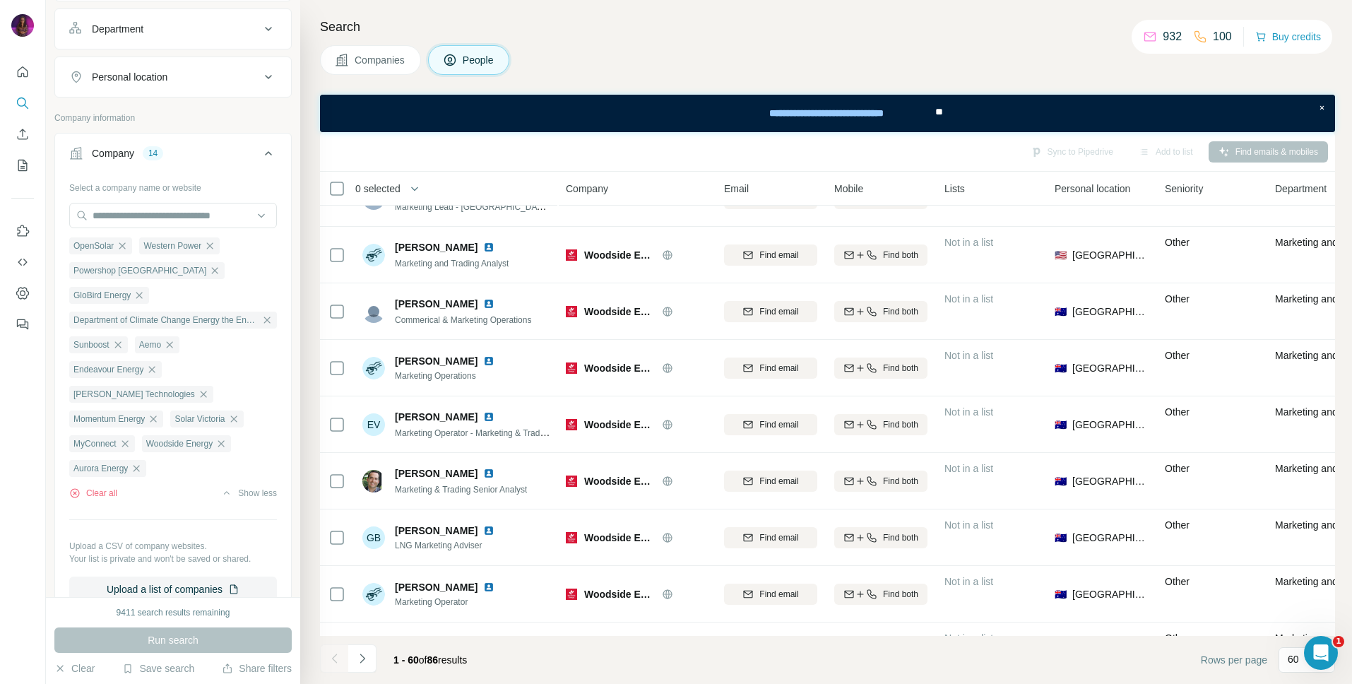
scroll to position [2961, 0]
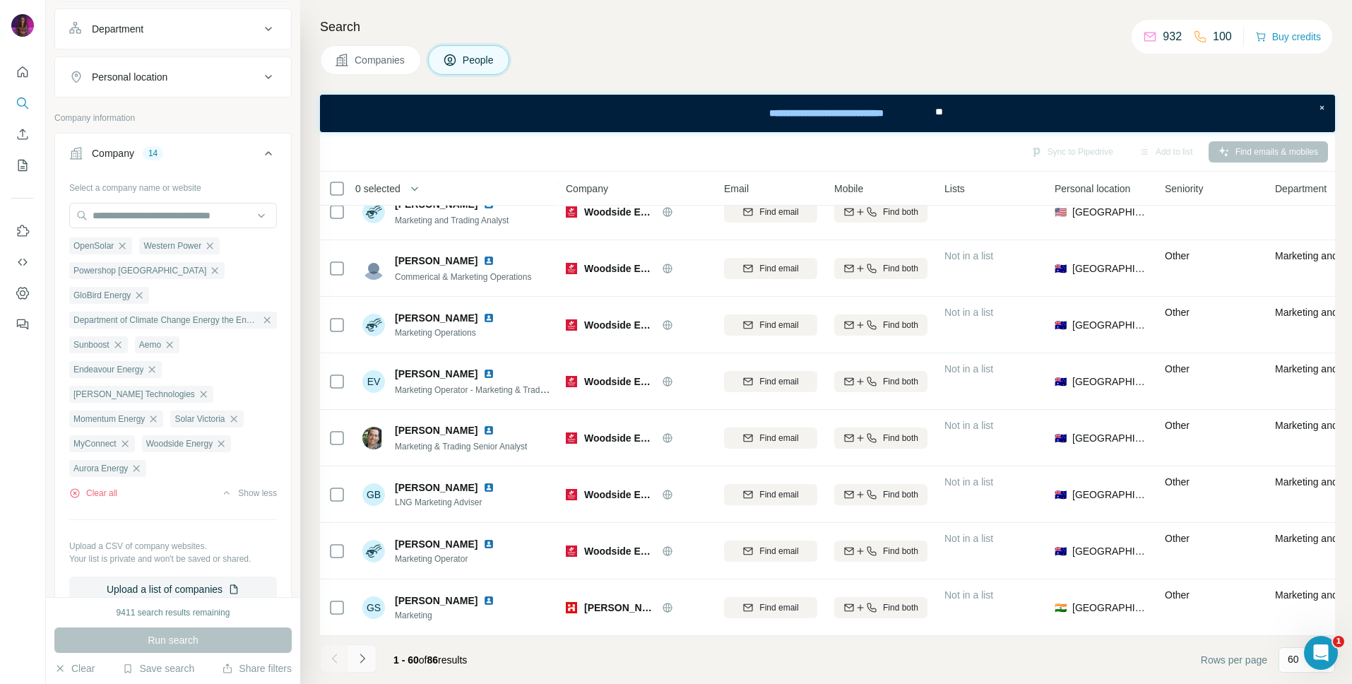
click at [367, 660] on icon "Navigate to next page" at bounding box center [362, 658] width 14 height 14
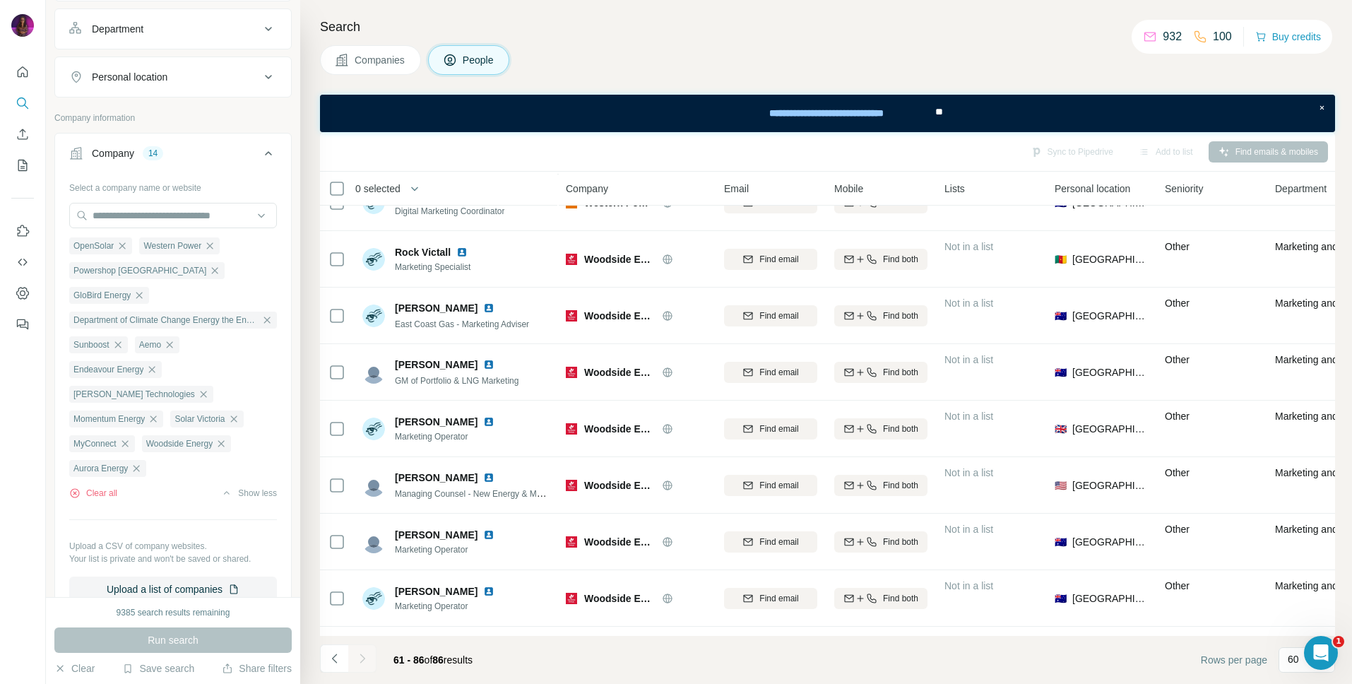
scroll to position [1039, 0]
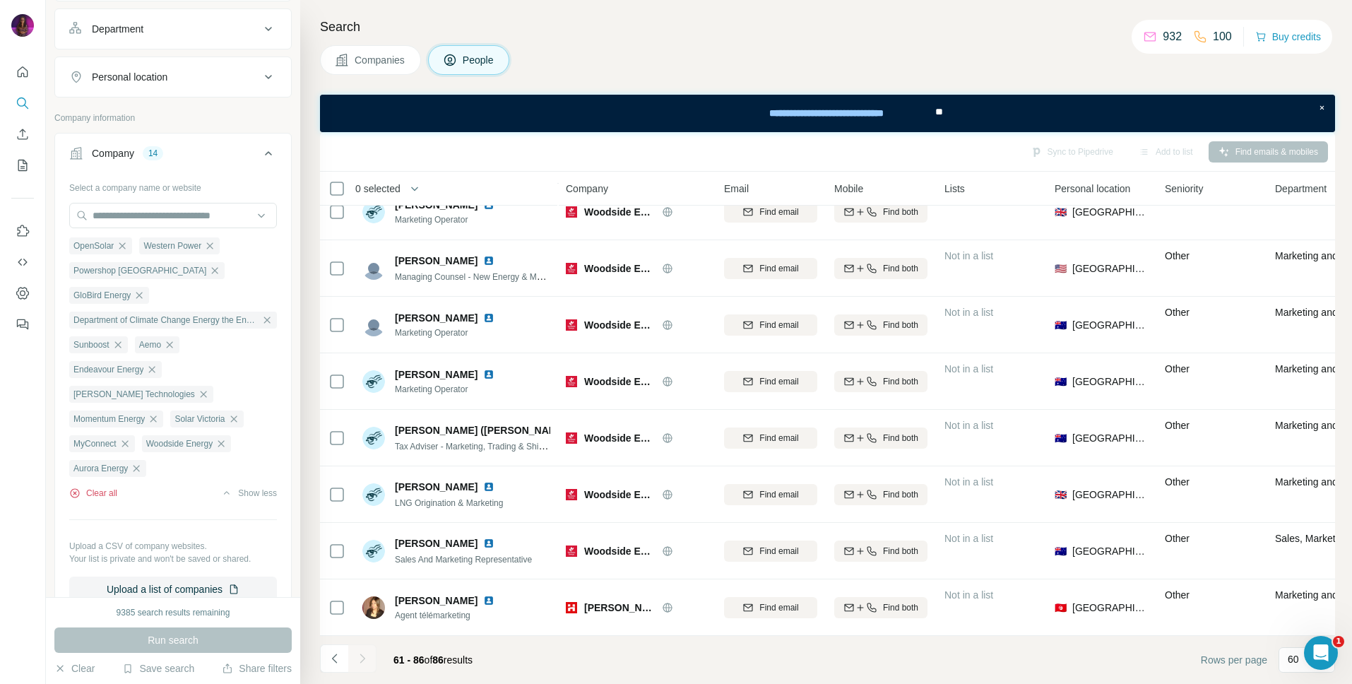
click at [100, 487] on button "Clear all" at bounding box center [93, 493] width 48 height 13
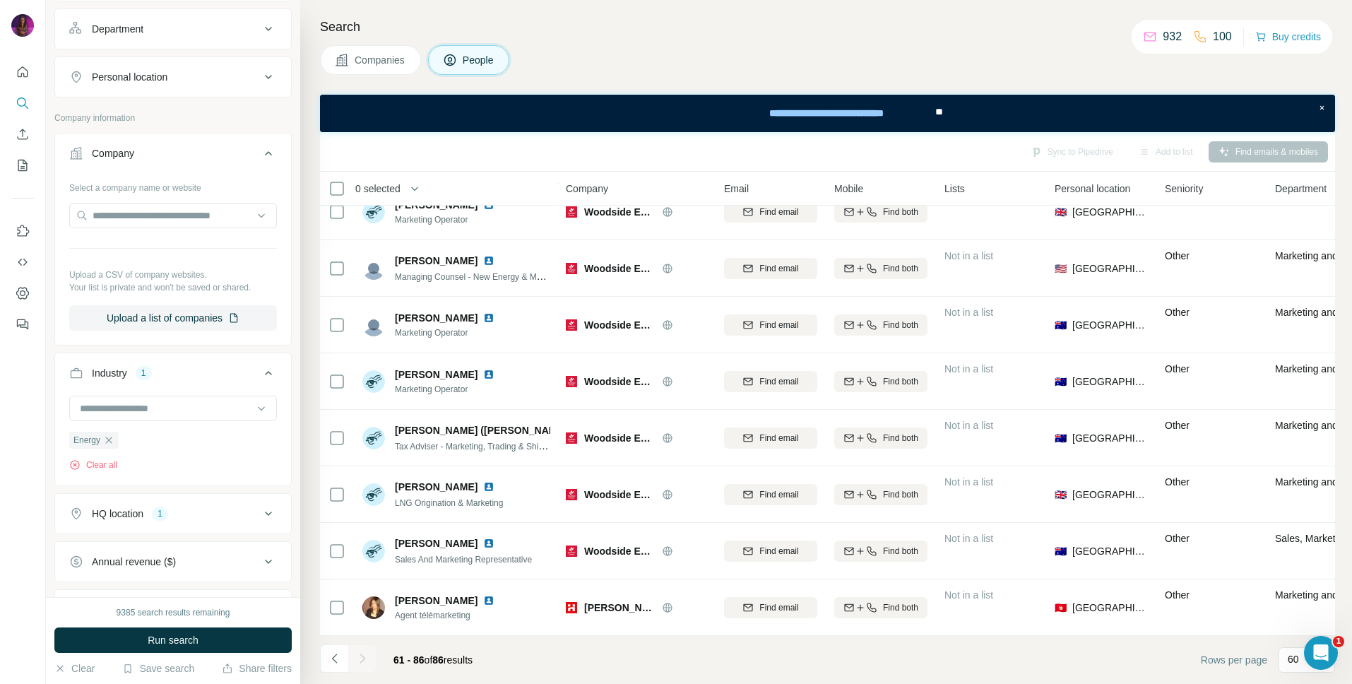
click at [361, 61] on span "Companies" at bounding box center [381, 60] width 52 height 14
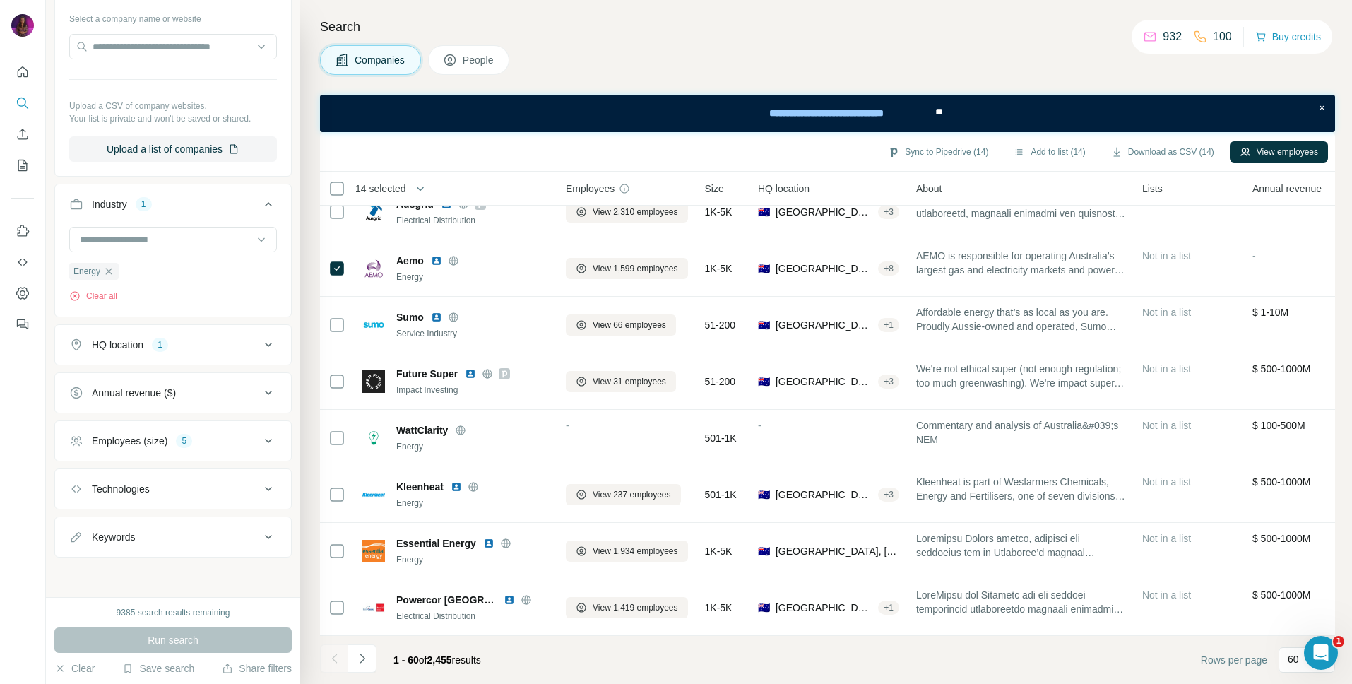
scroll to position [260, 0]
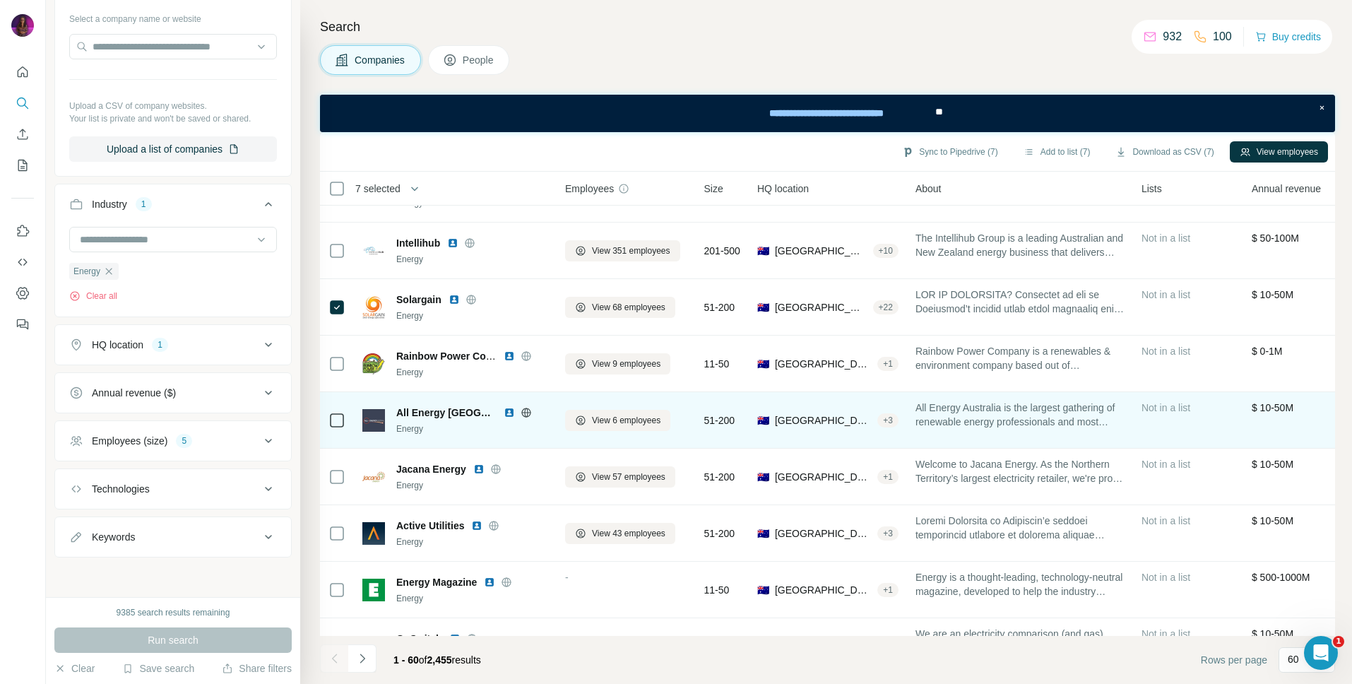
scroll to position [2961, 1]
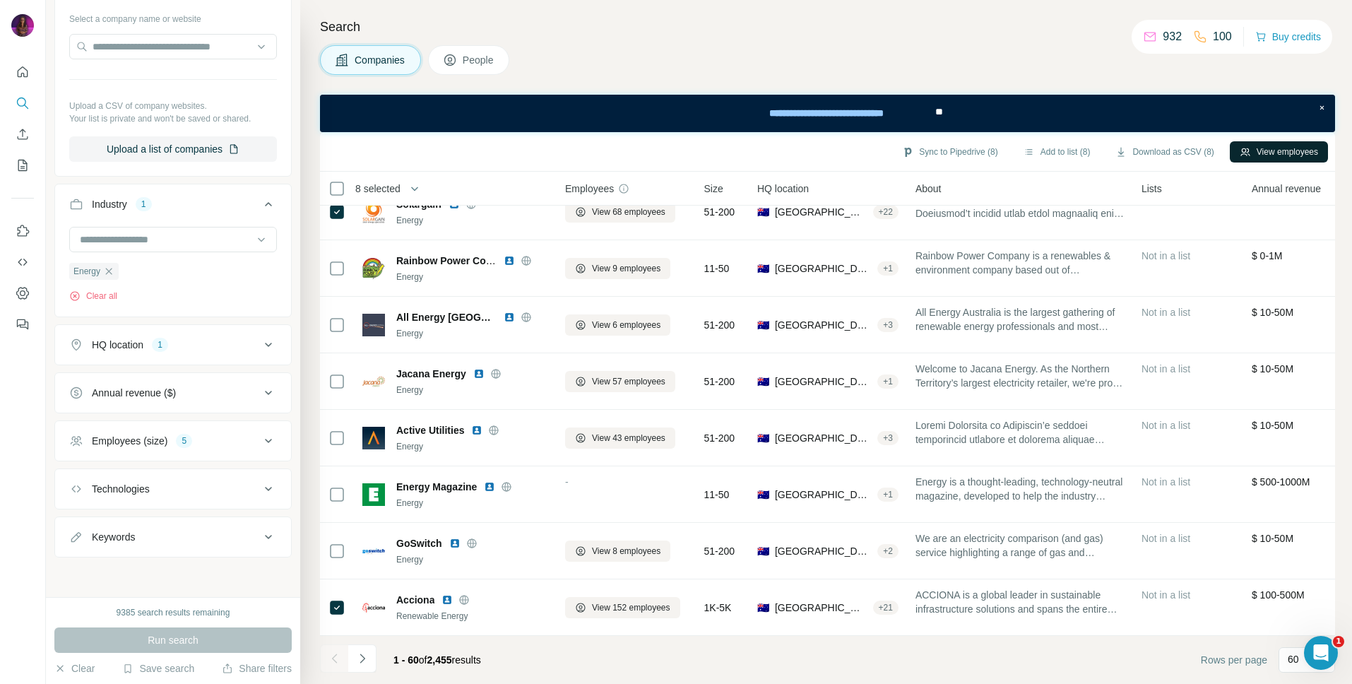
click at [1253, 153] on button "View employees" at bounding box center [1279, 151] width 98 height 21
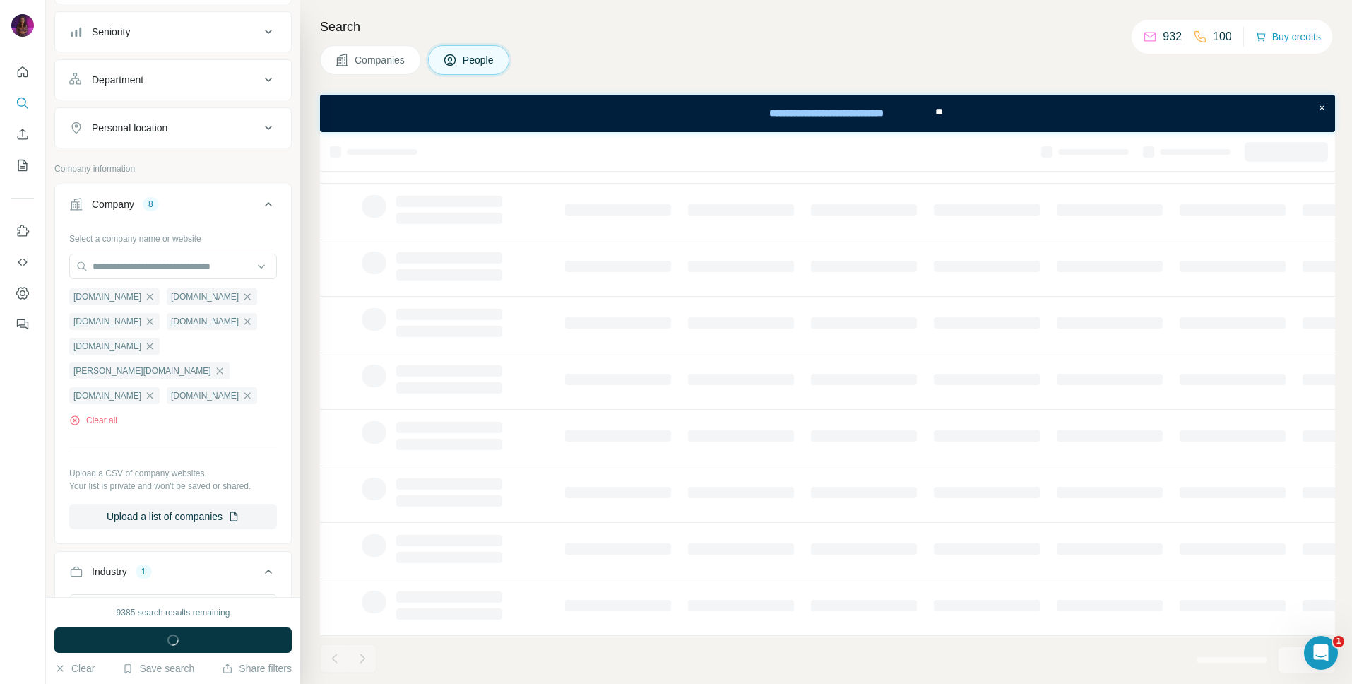
scroll to position [135, 1]
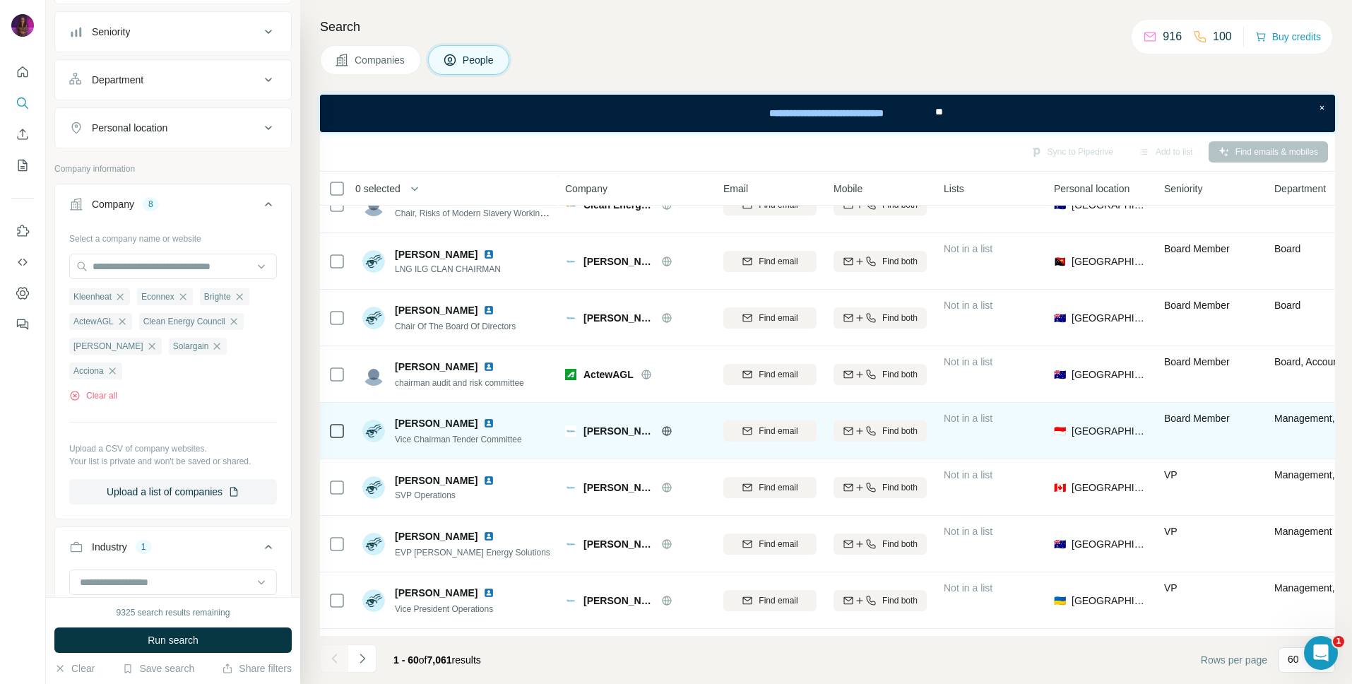
scroll to position [2914, 1]
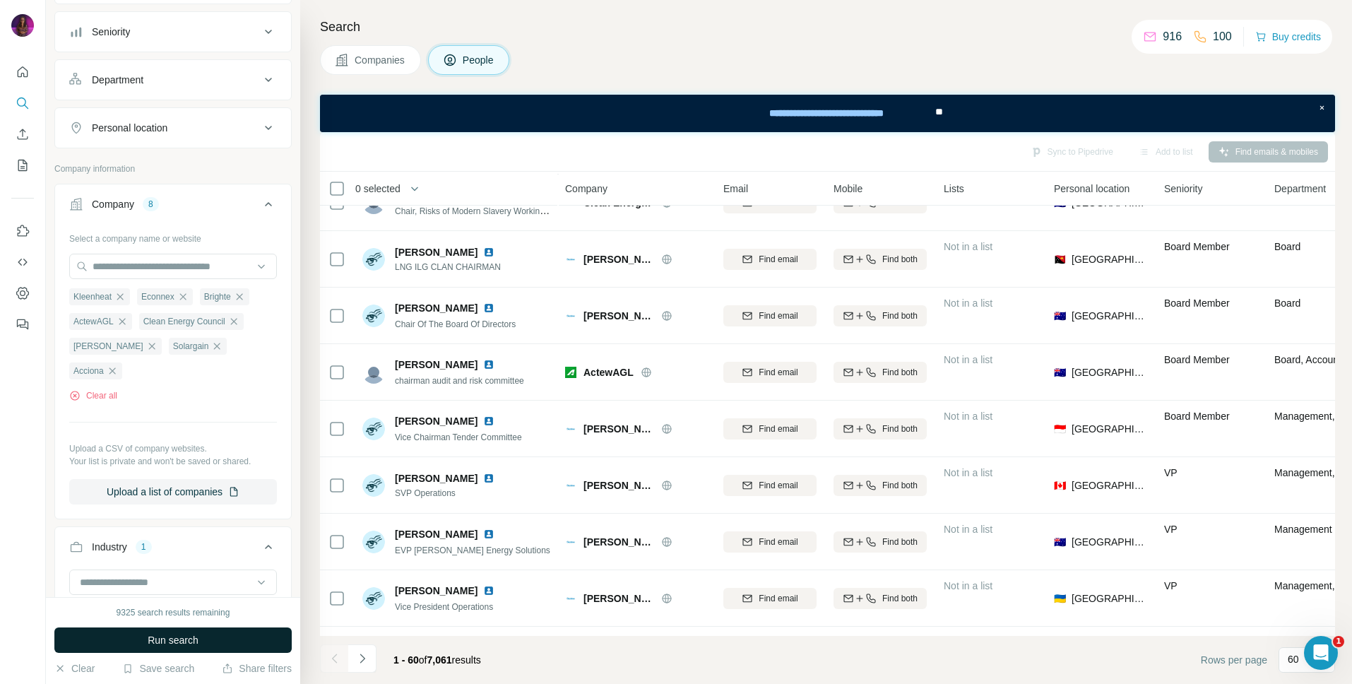
click at [195, 639] on span "Run search" at bounding box center [173, 640] width 51 height 14
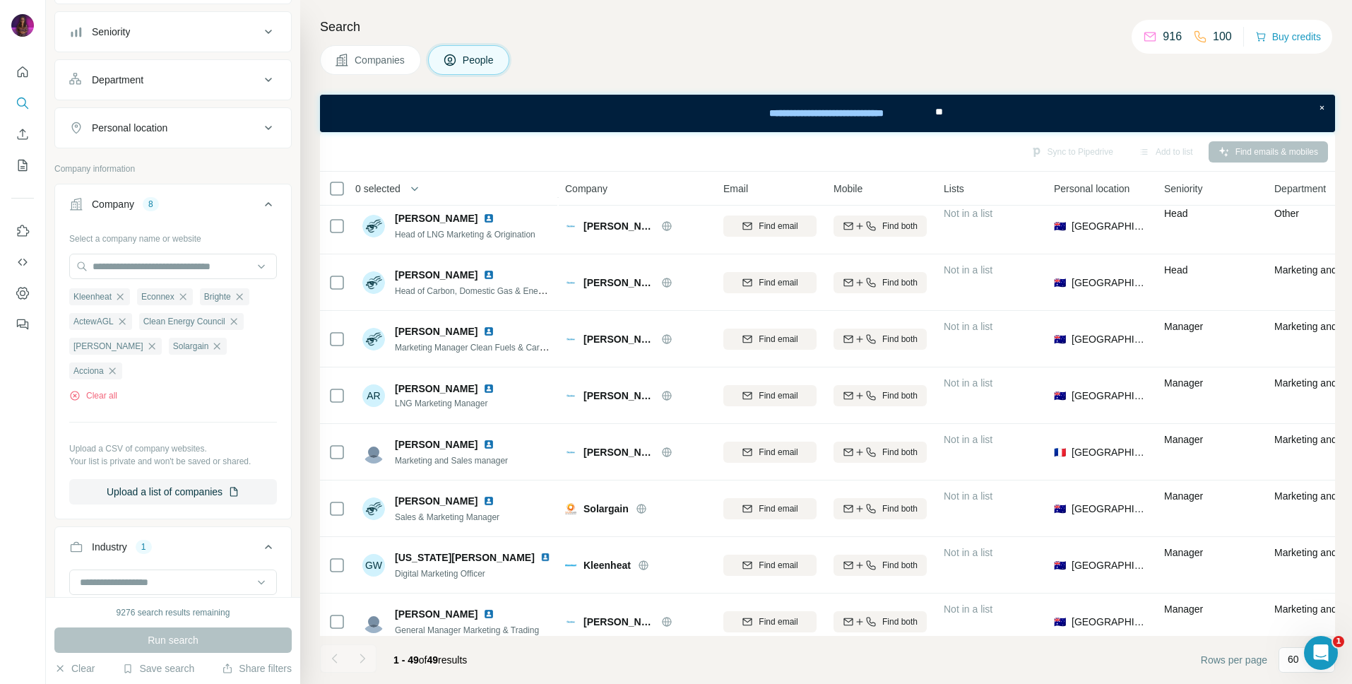
scroll to position [0, 1]
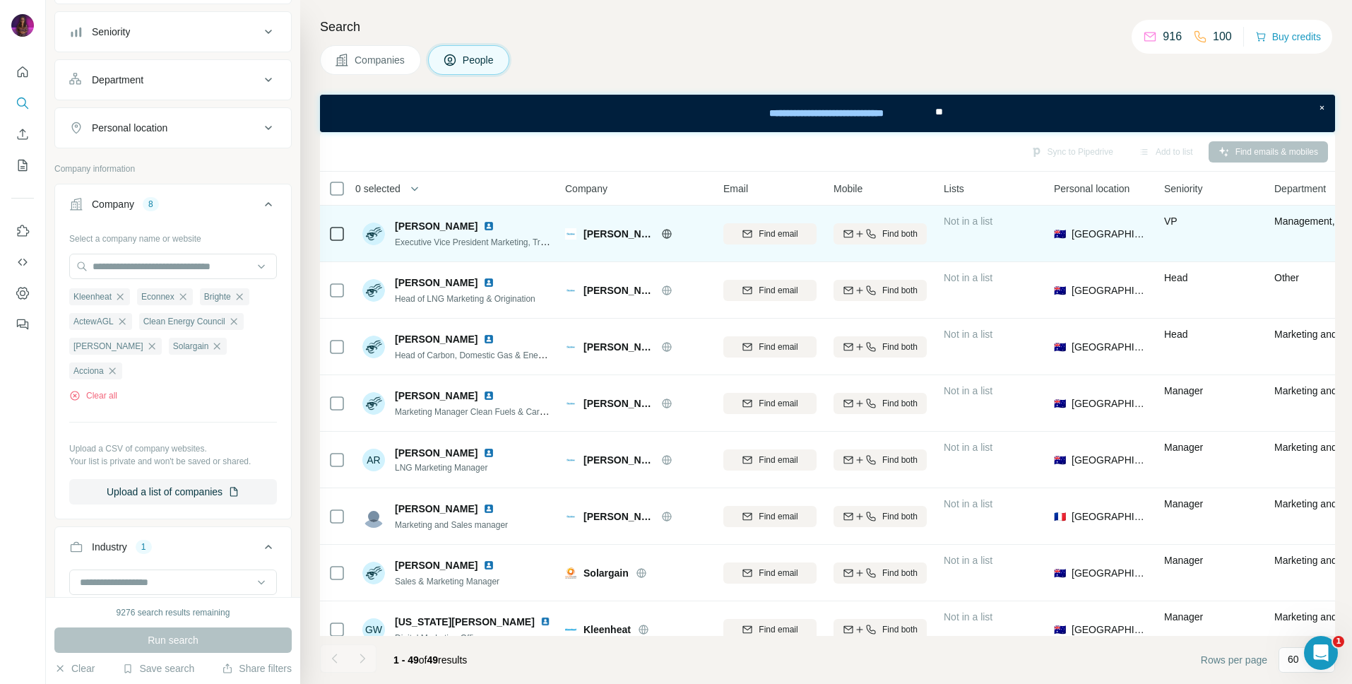
click at [662, 233] on icon at bounding box center [666, 233] width 9 height 1
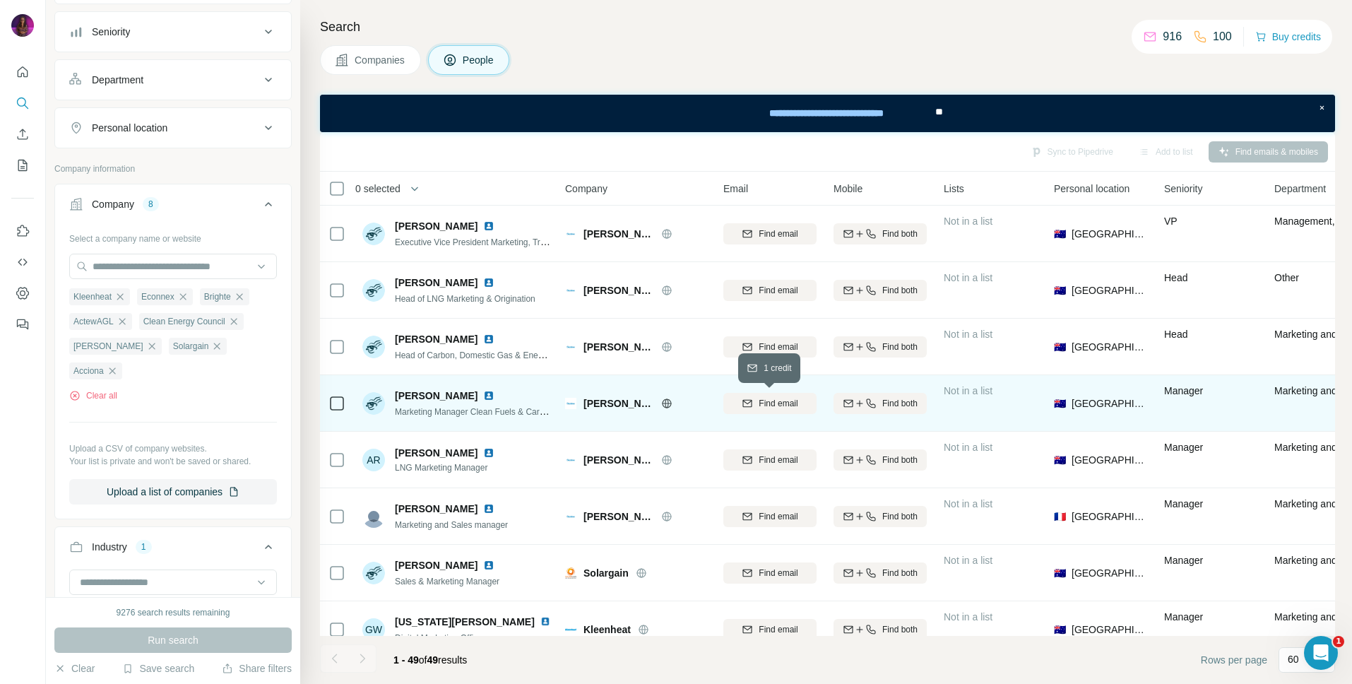
click at [771, 403] on span "Find email" at bounding box center [778, 403] width 39 height 13
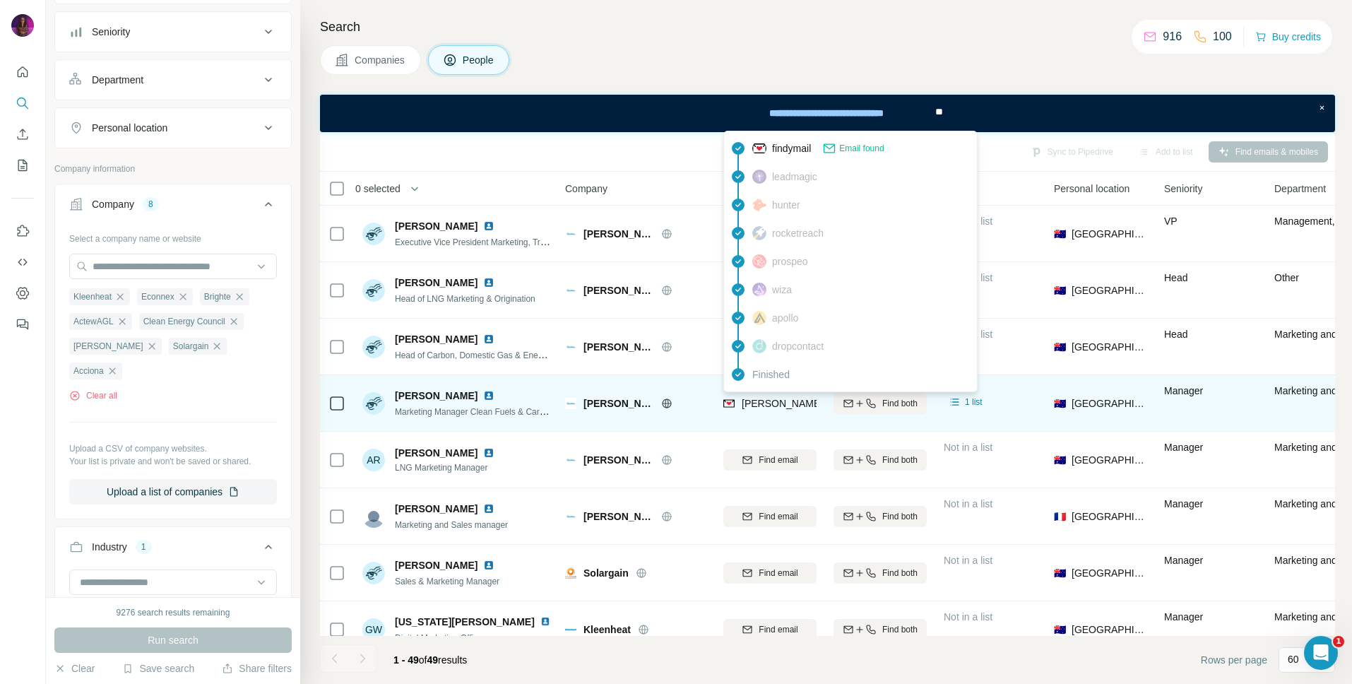
click at [764, 402] on span "aaron.lawson@santos.com" at bounding box center [948, 403] width 412 height 11
copy tr "aaron.lawson@santos.com"
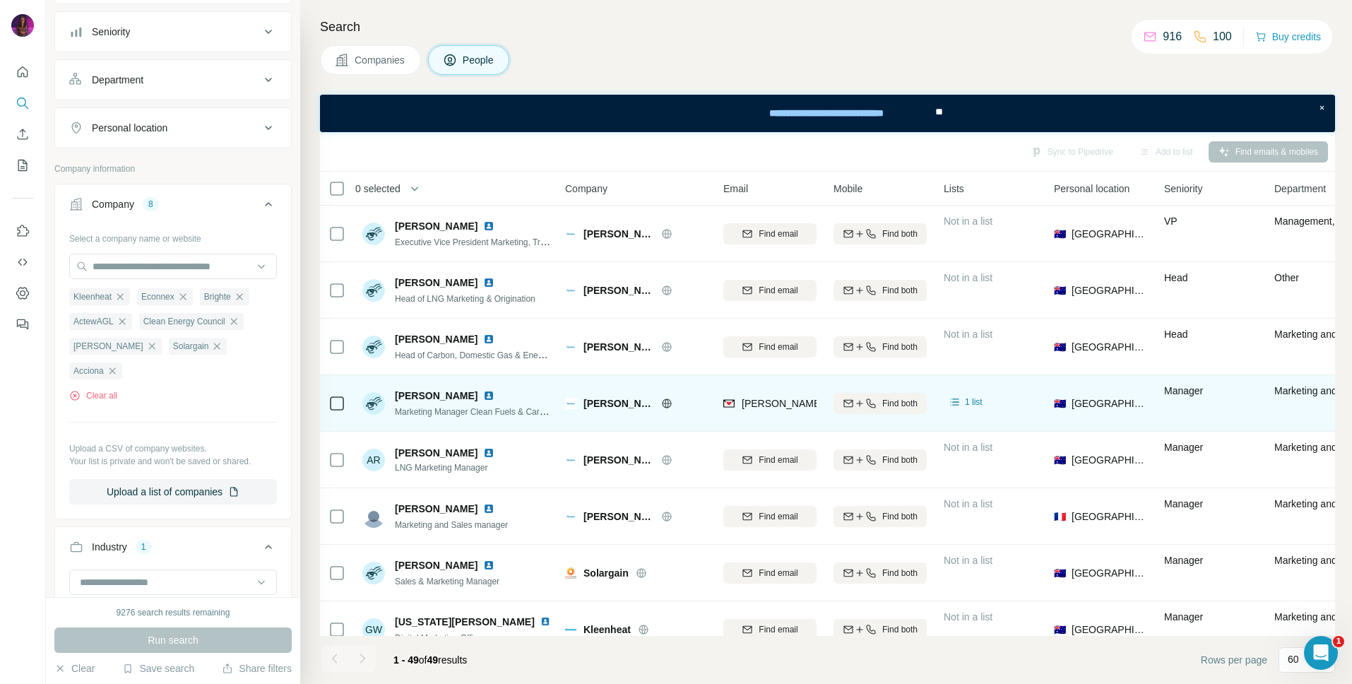
click at [661, 401] on icon at bounding box center [666, 403] width 11 height 11
click at [483, 396] on img at bounding box center [488, 395] width 11 height 11
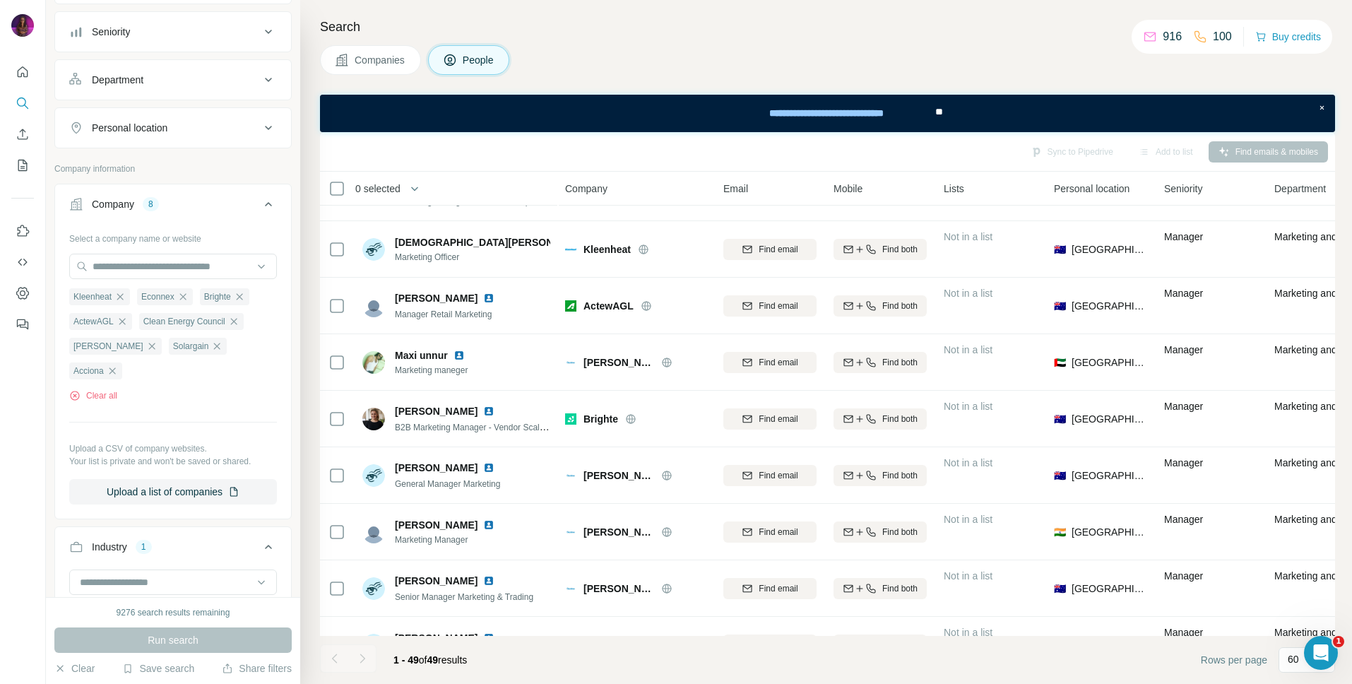
scroll to position [651, 1]
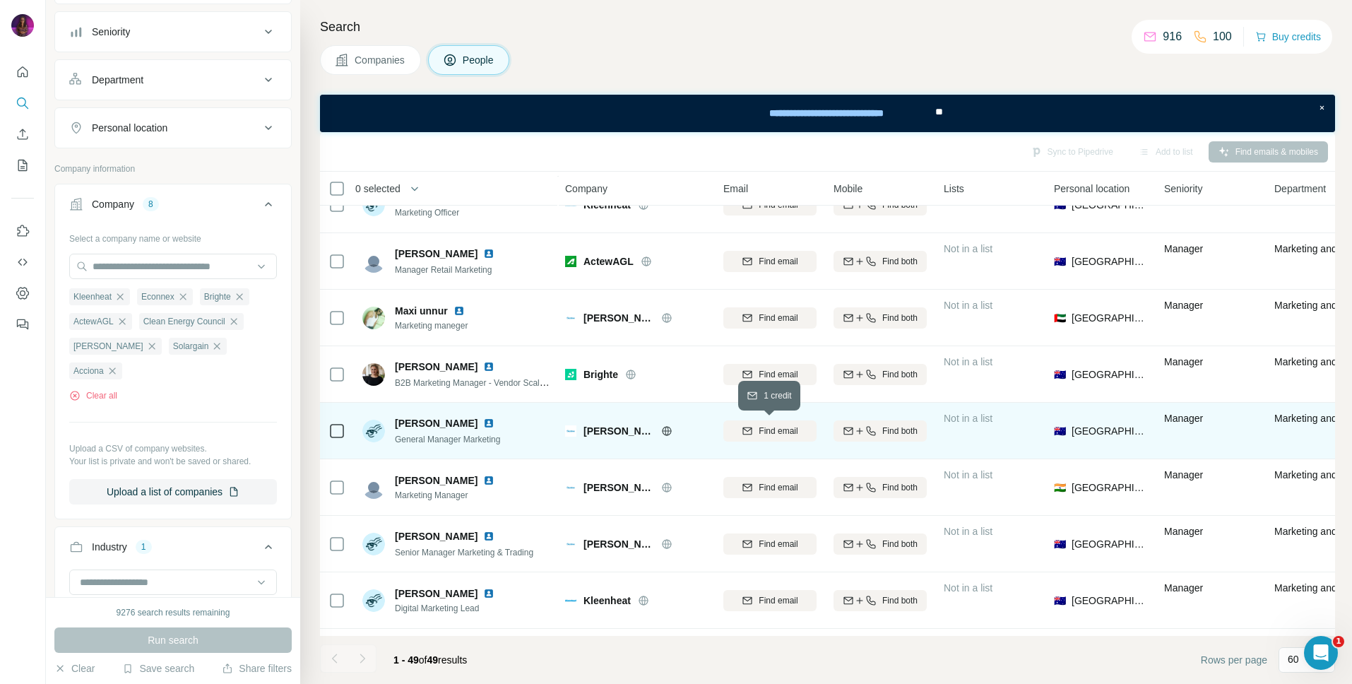
click at [767, 430] on span "Find email" at bounding box center [778, 431] width 39 height 13
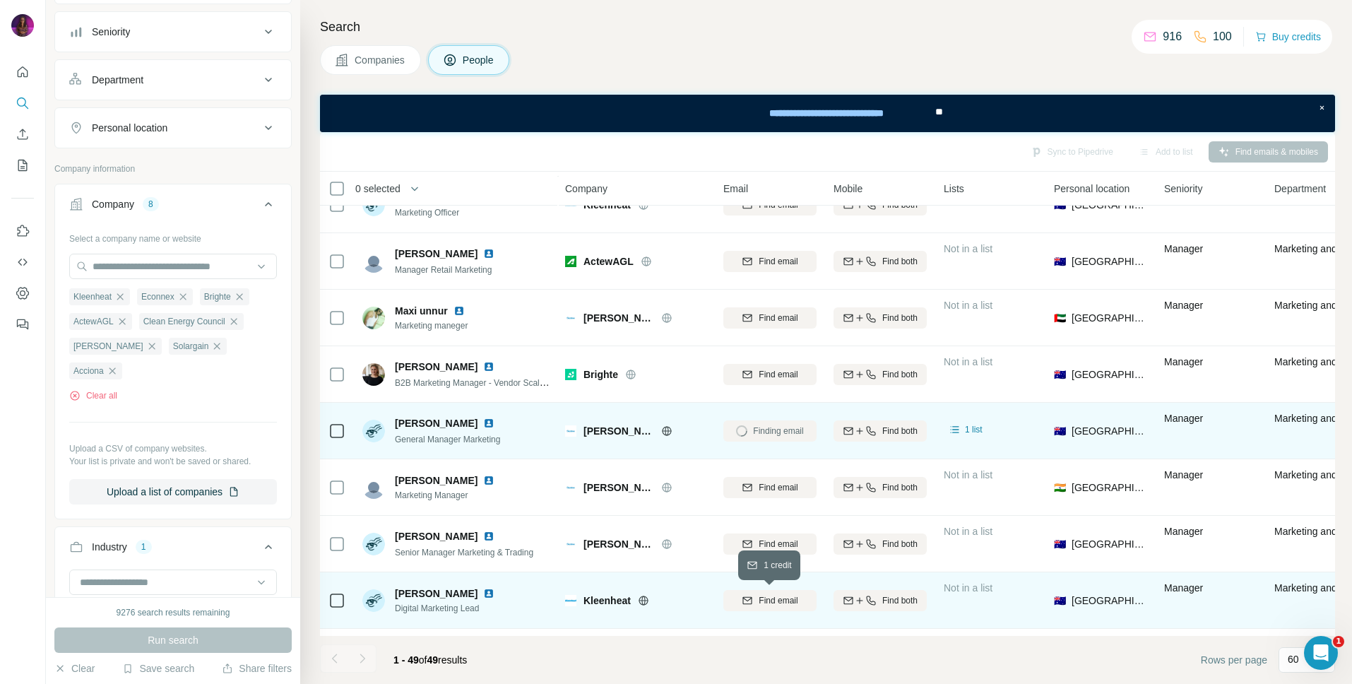
click at [777, 600] on span "Find email" at bounding box center [778, 600] width 39 height 13
click at [781, 602] on span "sgiles@kleenheat.com.au" at bounding box center [825, 600] width 167 height 11
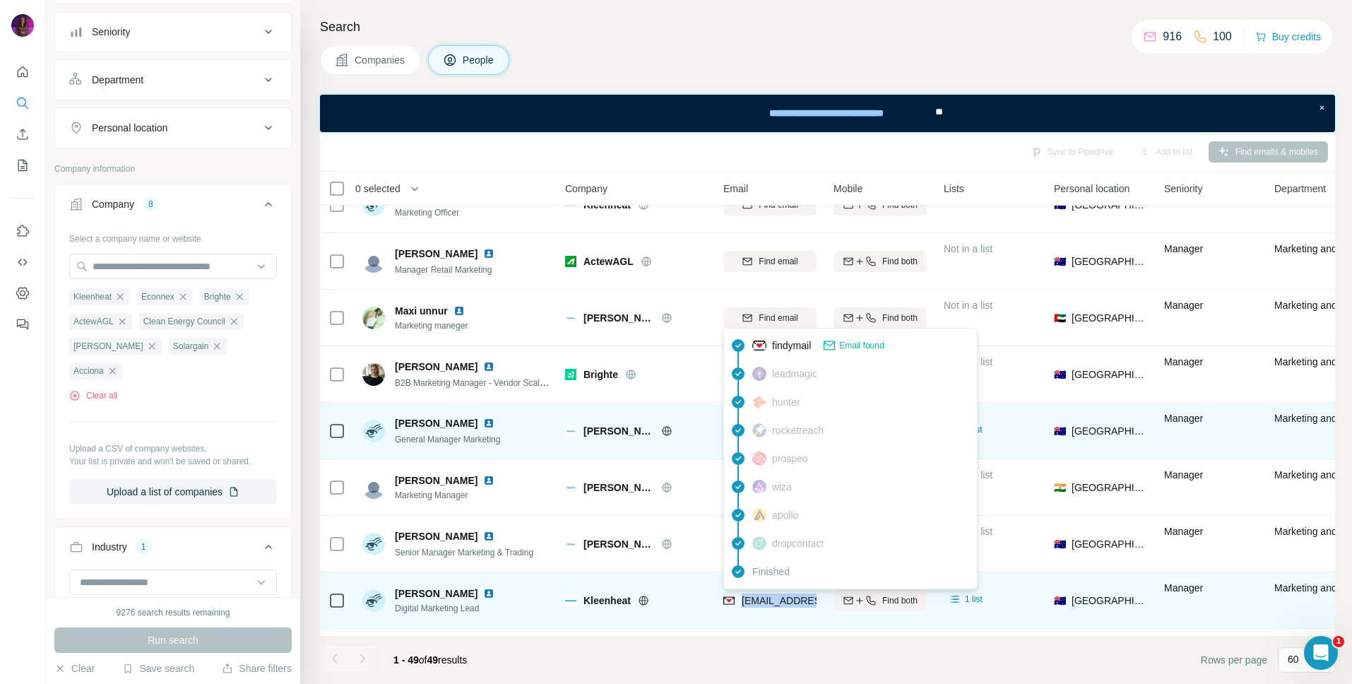
click at [781, 602] on span "sgiles@kleenheat.com.au" at bounding box center [825, 600] width 167 height 11
copy tr "sgiles@kleenheat.com.au"
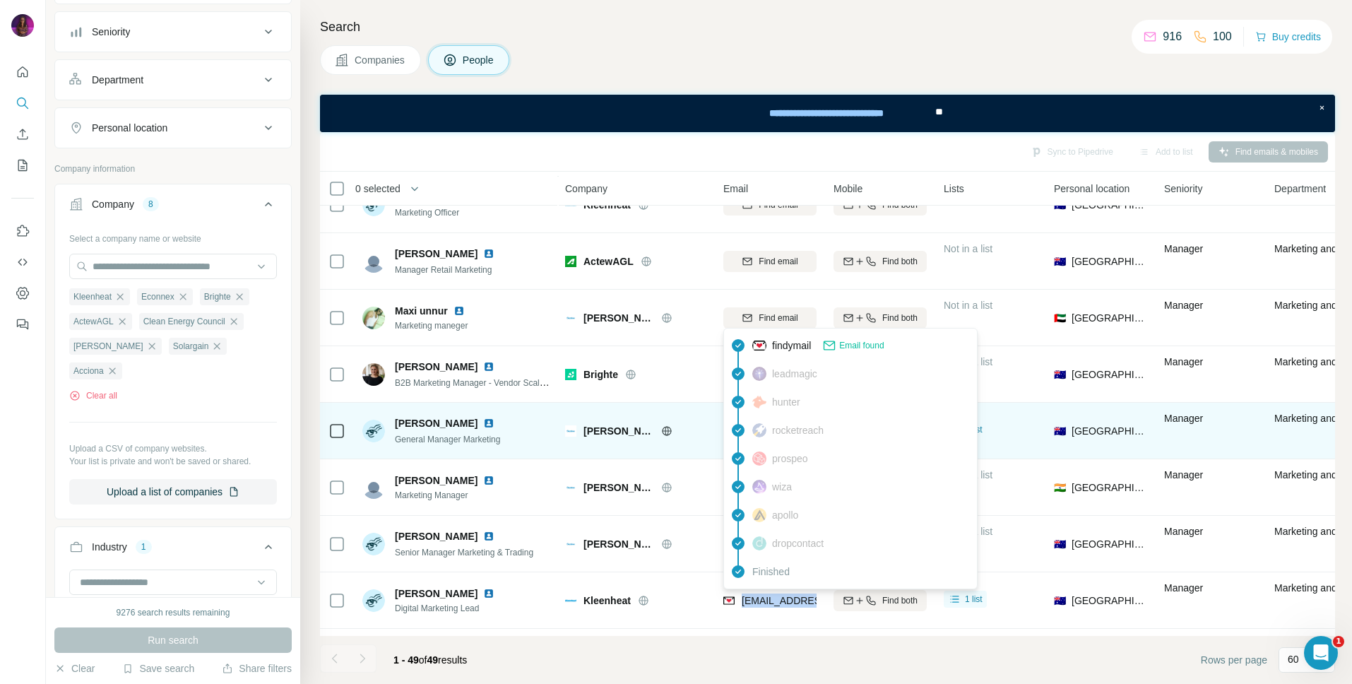
click at [691, 437] on div "Santos" at bounding box center [645, 431] width 123 height 14
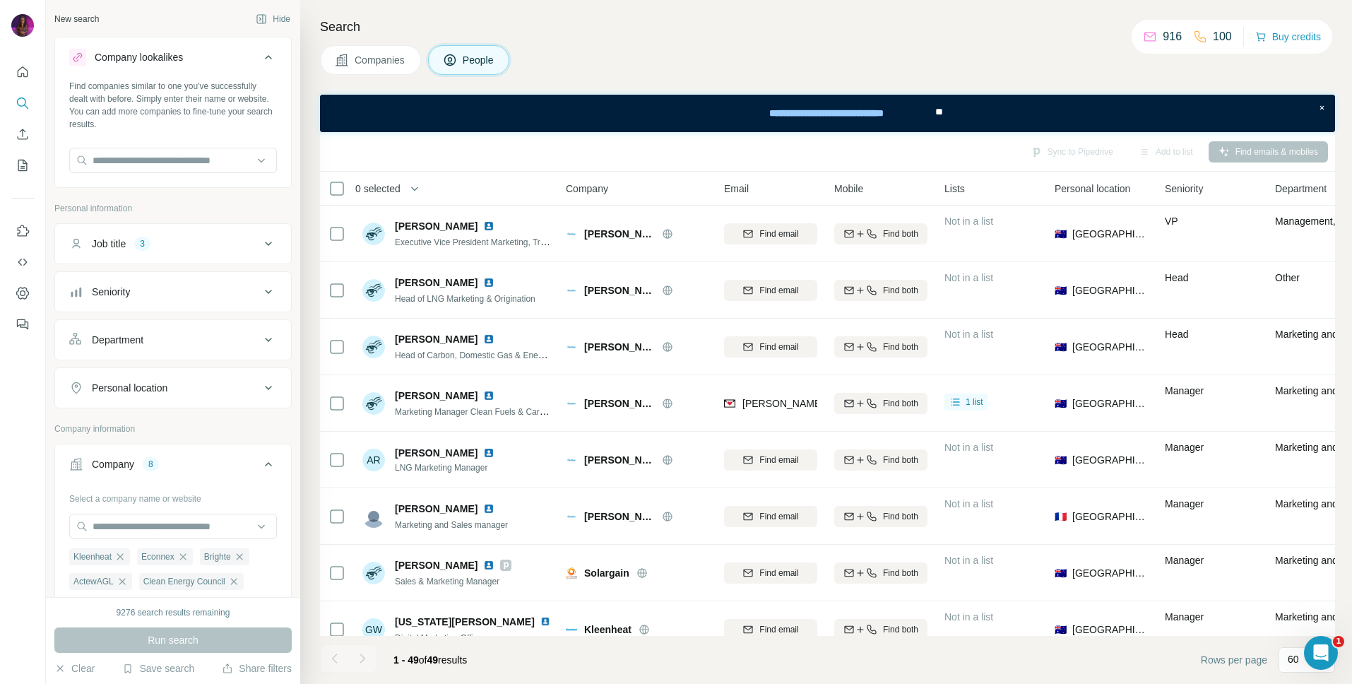
scroll to position [4972, 0]
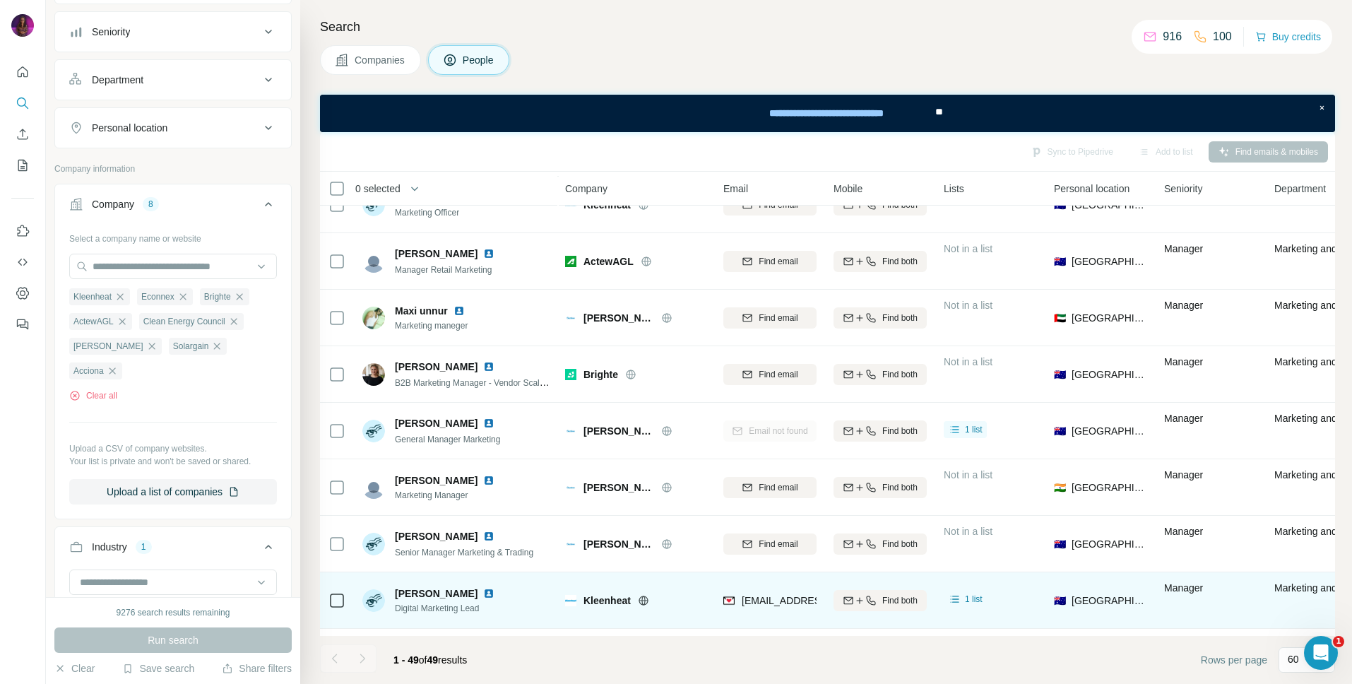
click at [766, 601] on span "sgiles@kleenheat.com.au" at bounding box center [825, 600] width 167 height 11
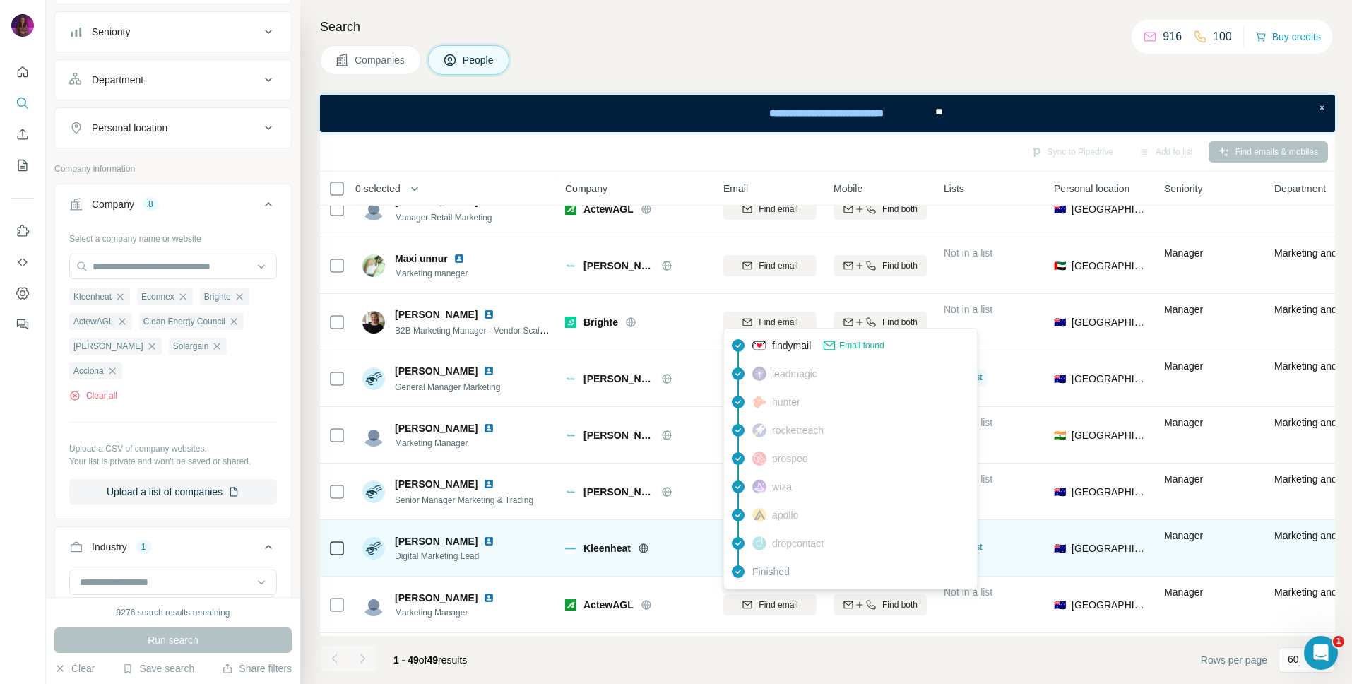
scroll to position [704, 1]
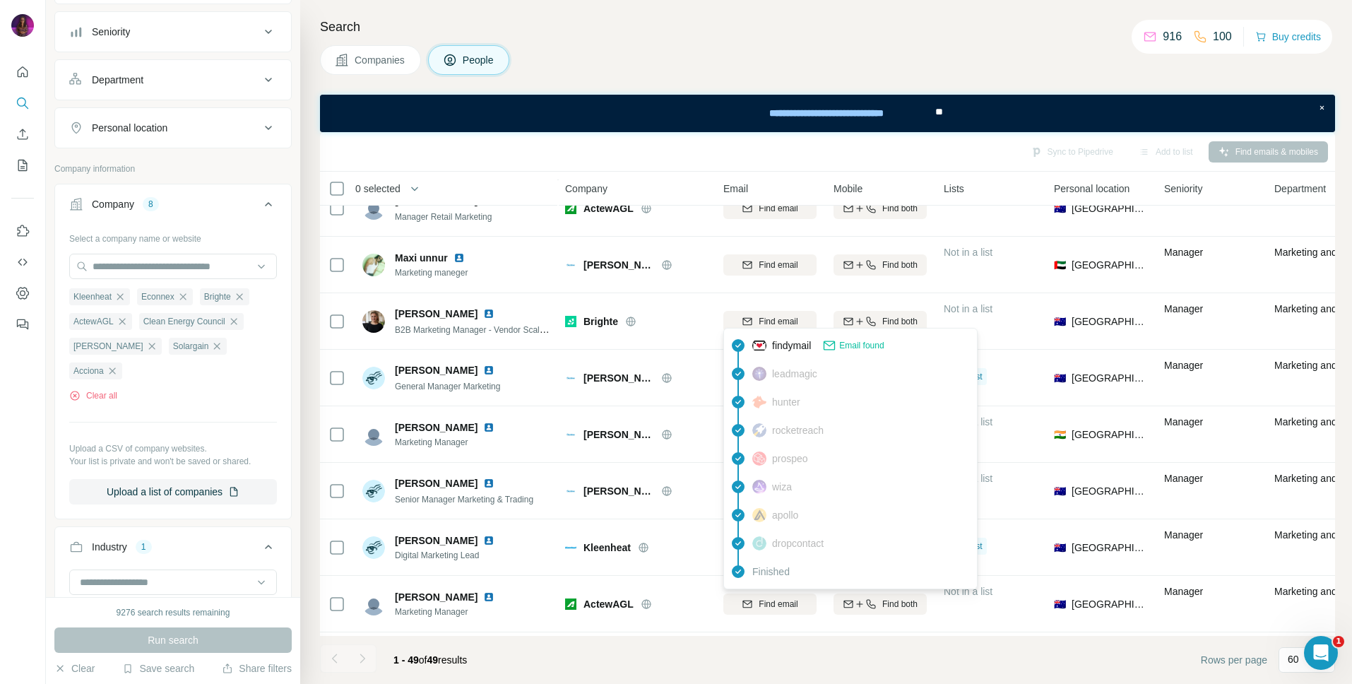
click at [666, 30] on h4 "Search" at bounding box center [827, 27] width 1015 height 20
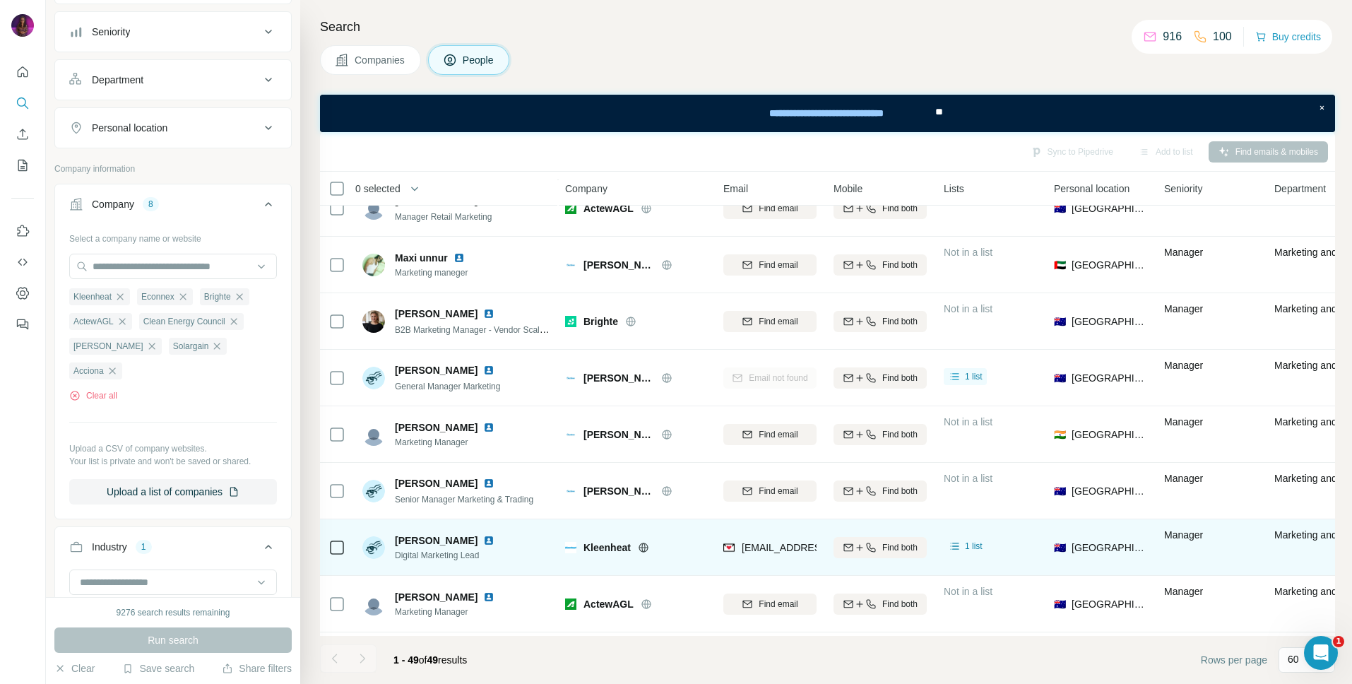
click at [647, 548] on icon at bounding box center [643, 547] width 11 height 11
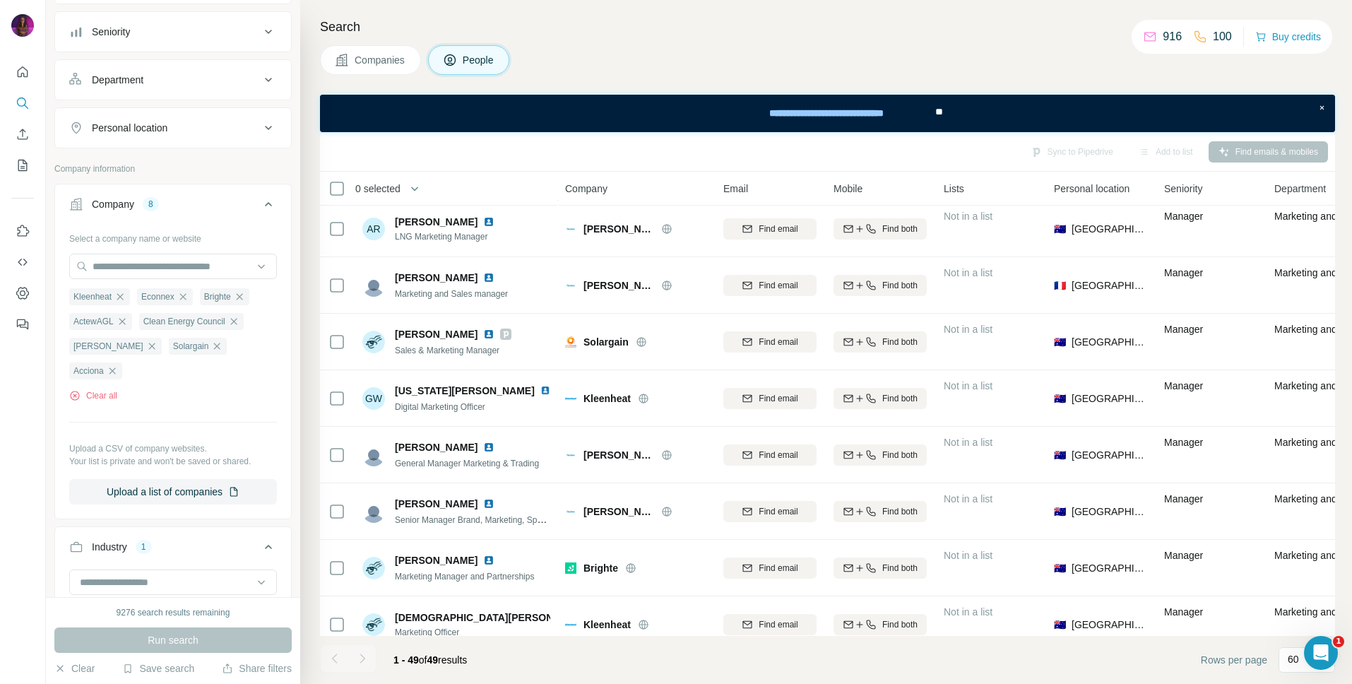
scroll to position [237, 1]
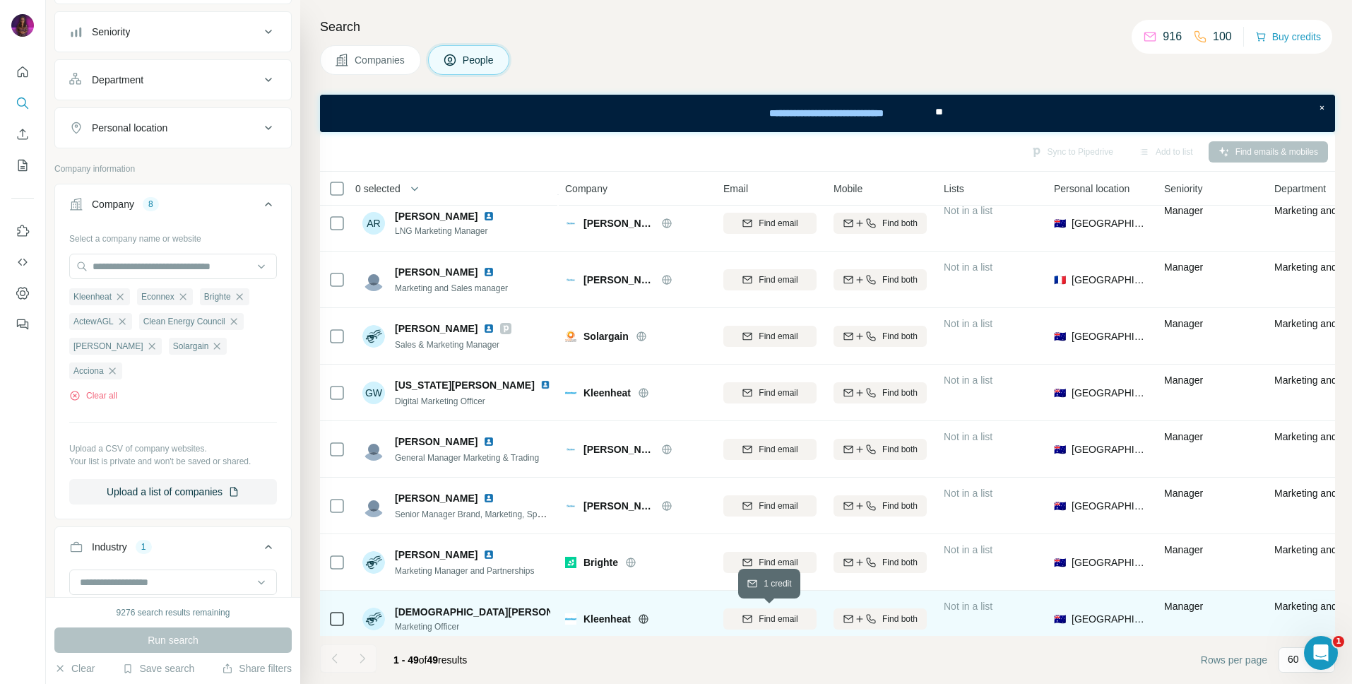
click at [774, 618] on span "Find email" at bounding box center [778, 619] width 39 height 13
